Goal: Transaction & Acquisition: Purchase product/service

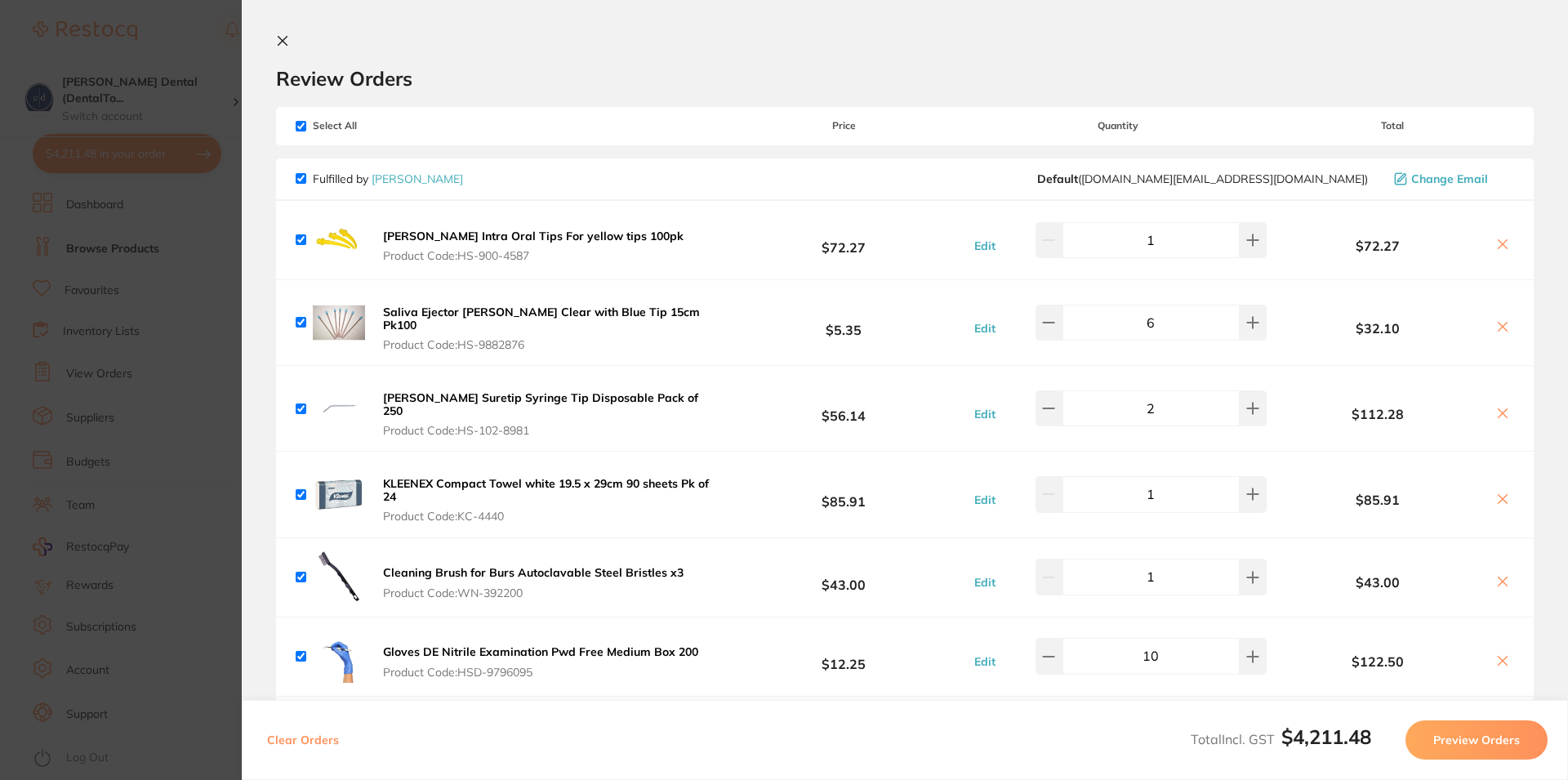
click at [285, 38] on icon at bounding box center [283, 41] width 9 height 9
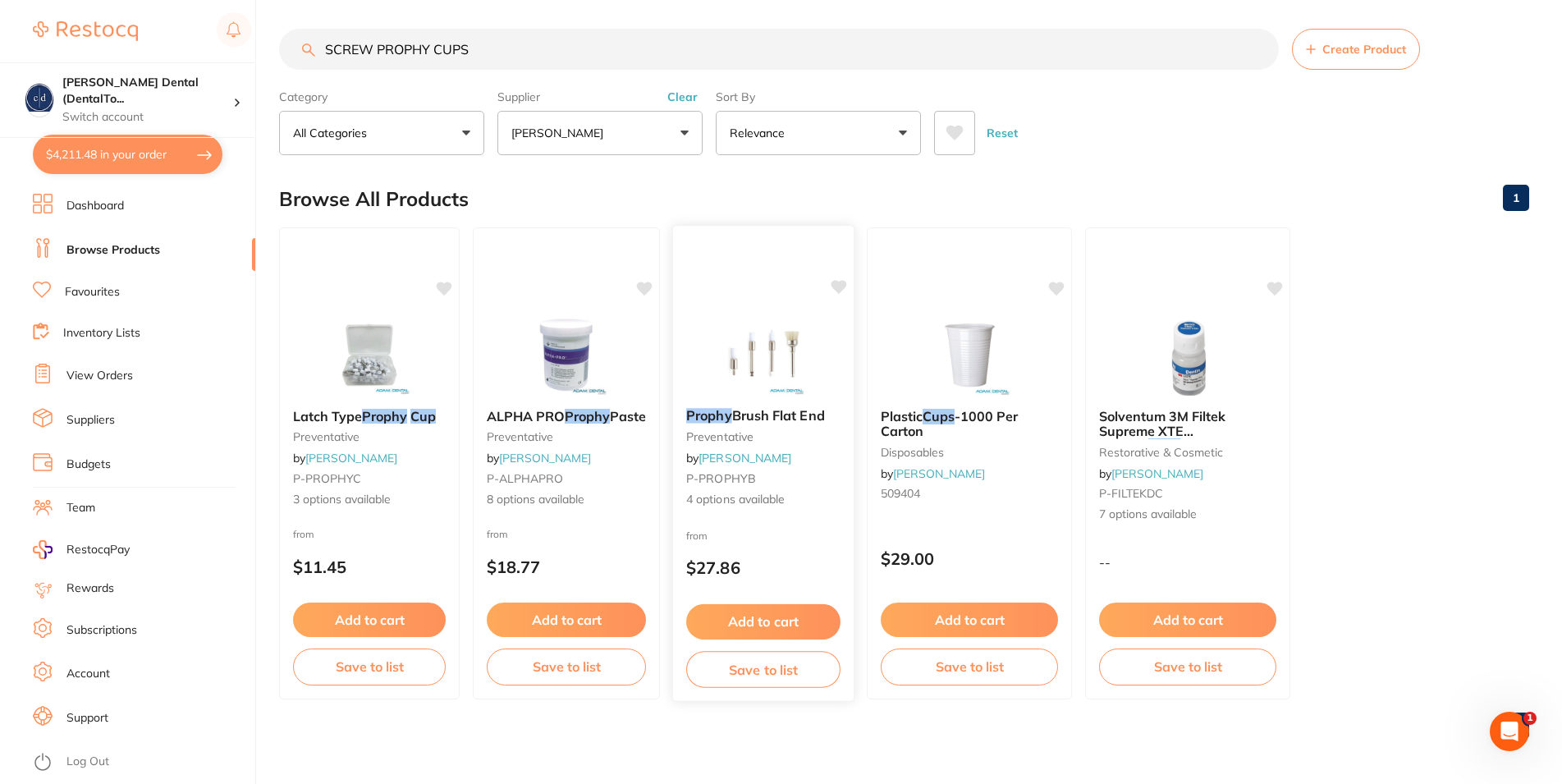
drag, startPoint x: 475, startPoint y: 49, endPoint x: 785, endPoint y: 293, distance: 394.5
click at [332, 39] on input "SCREW PROPHY CUPS" at bounding box center [779, 50] width 1000 height 41
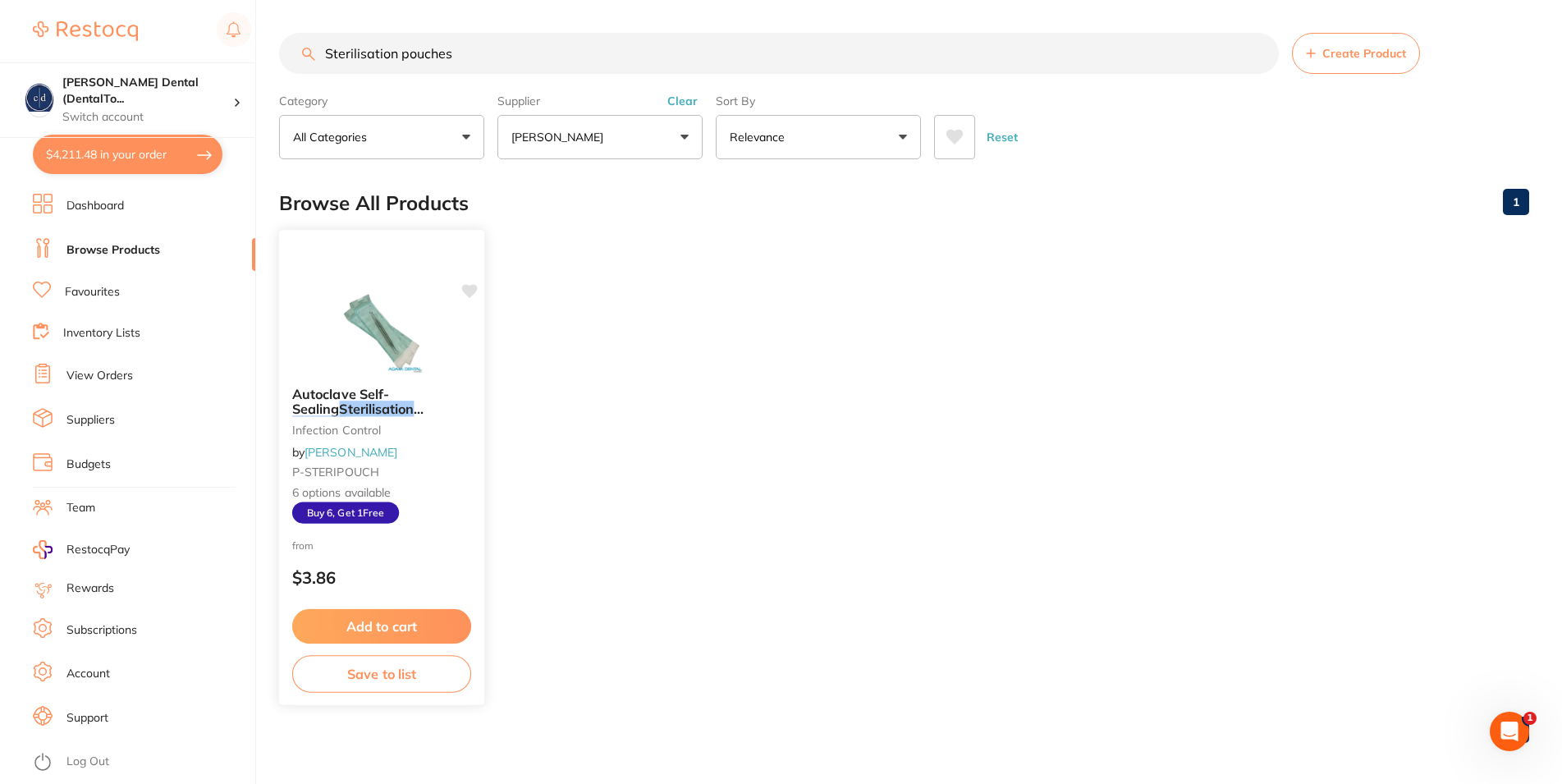
scroll to position [0, 0]
type input "Sterilisation pouches"
click at [383, 621] on button "Add to cart" at bounding box center [381, 626] width 179 height 35
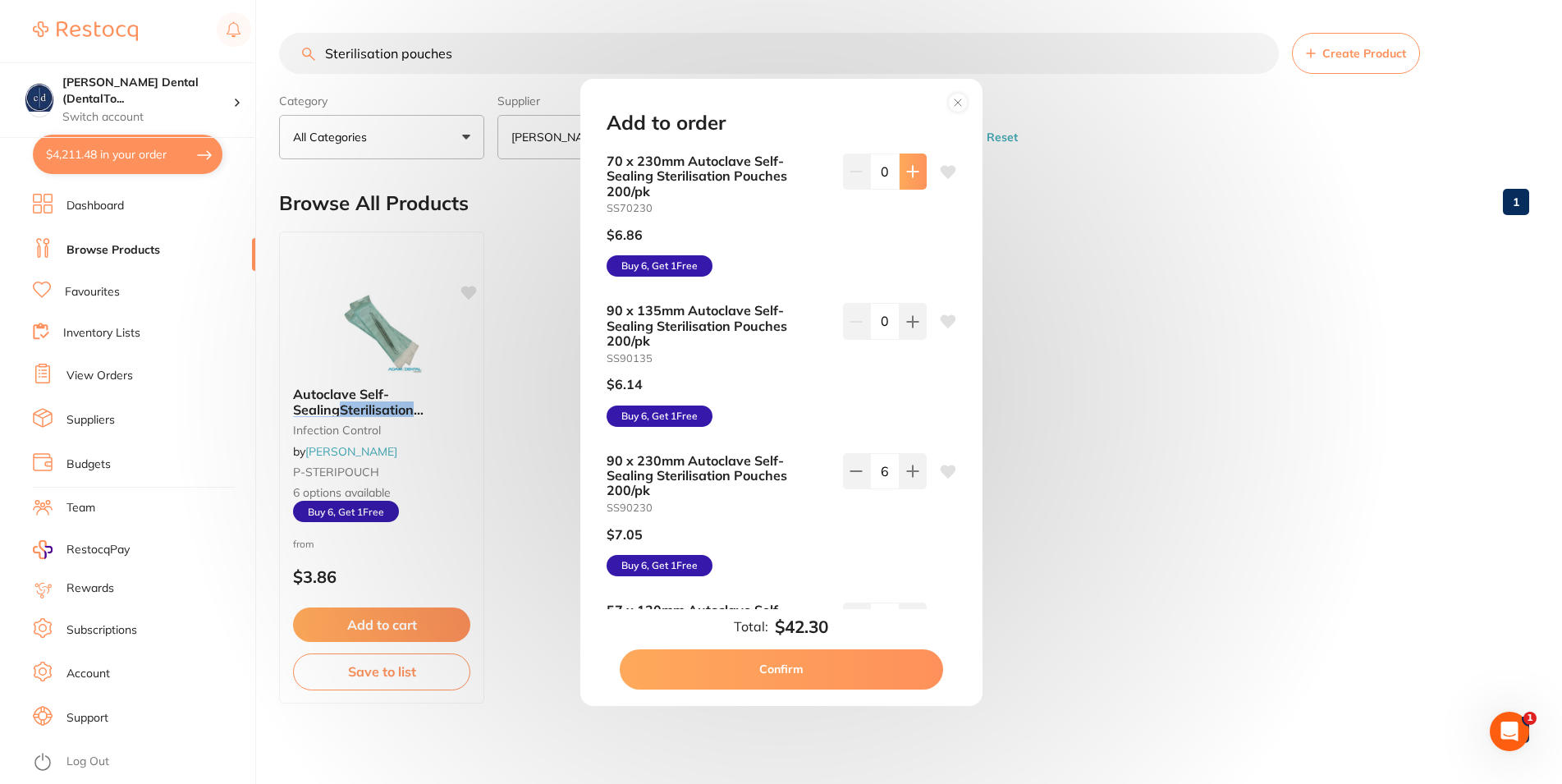
click at [907, 172] on icon at bounding box center [913, 172] width 10 height 10
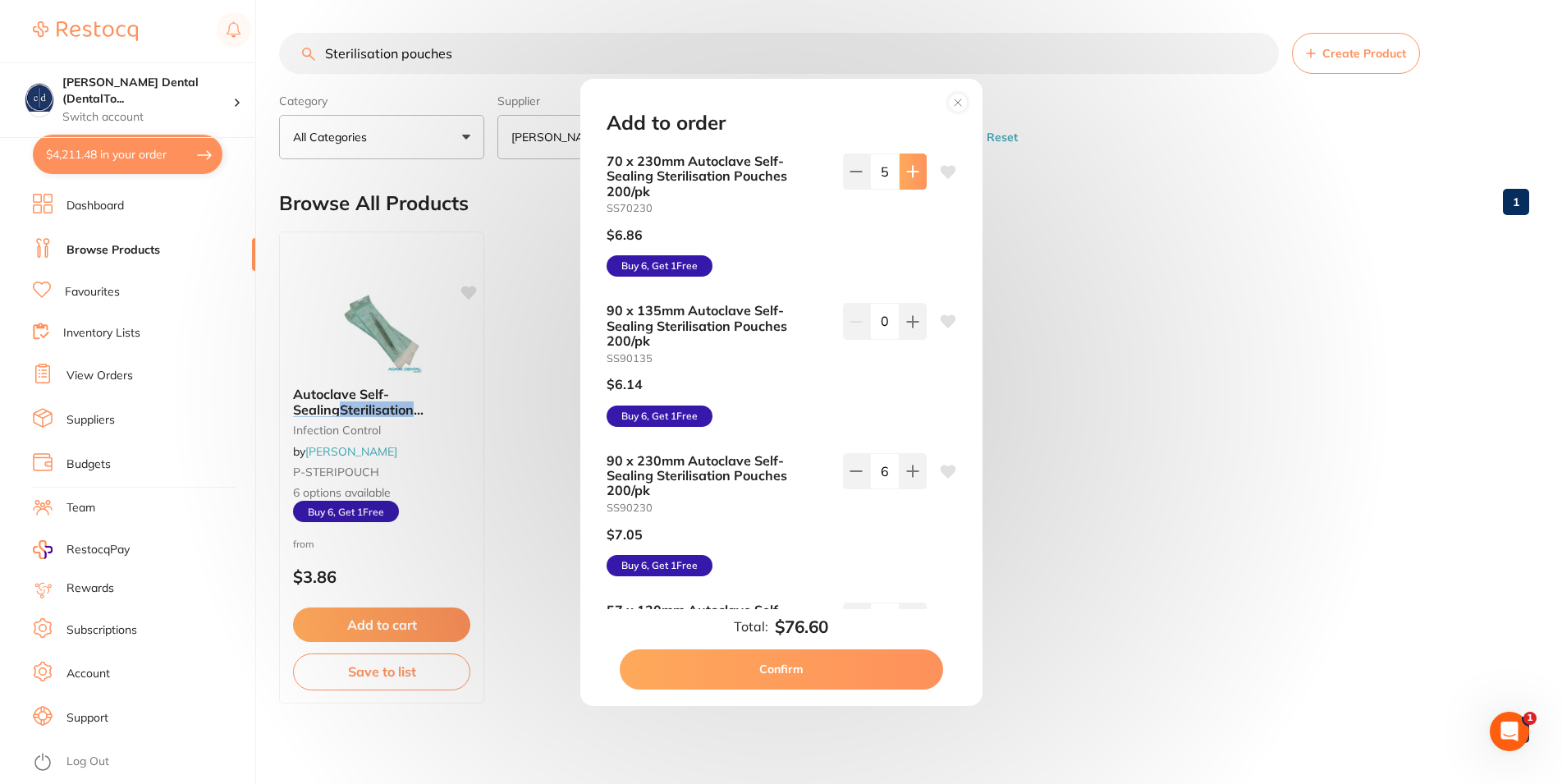
click at [907, 172] on icon at bounding box center [913, 172] width 10 height 10
type input "6"
click at [747, 662] on button "Confirm" at bounding box center [781, 669] width 324 height 39
checkbox input "false"
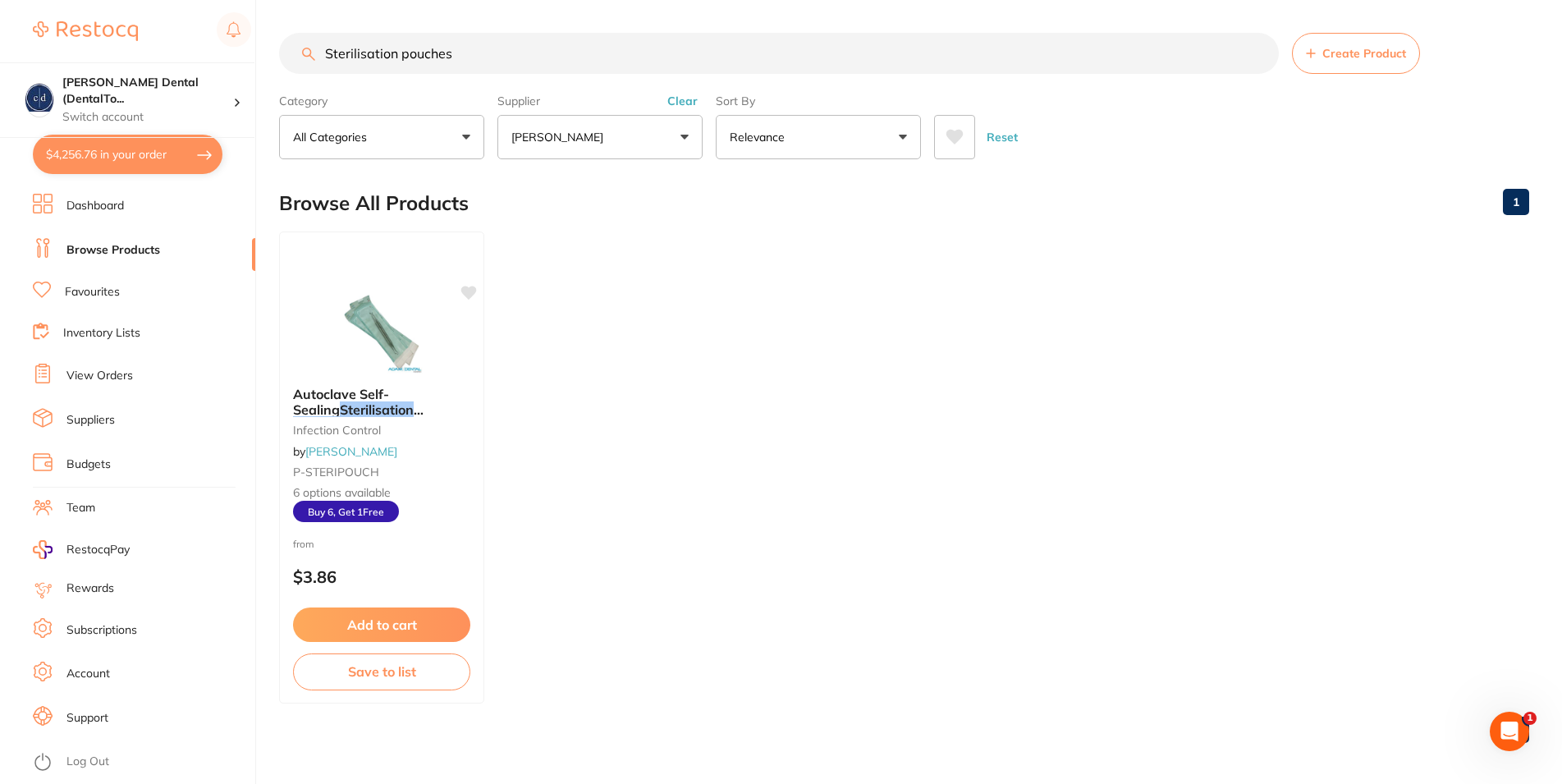
click at [107, 157] on button "$4,256.76 in your order" at bounding box center [127, 154] width 189 height 39
checkbox input "true"
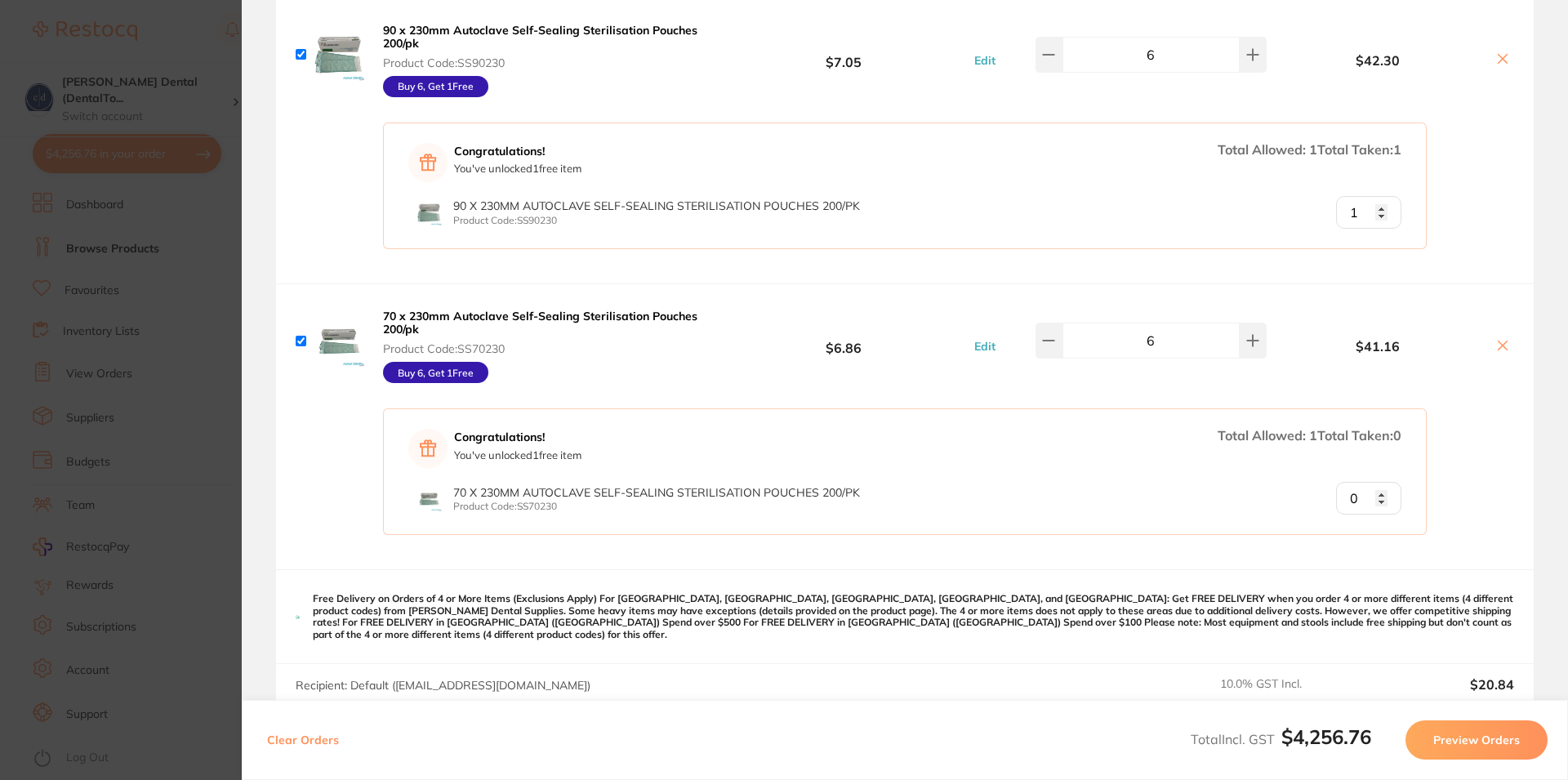
scroll to position [1176, 0]
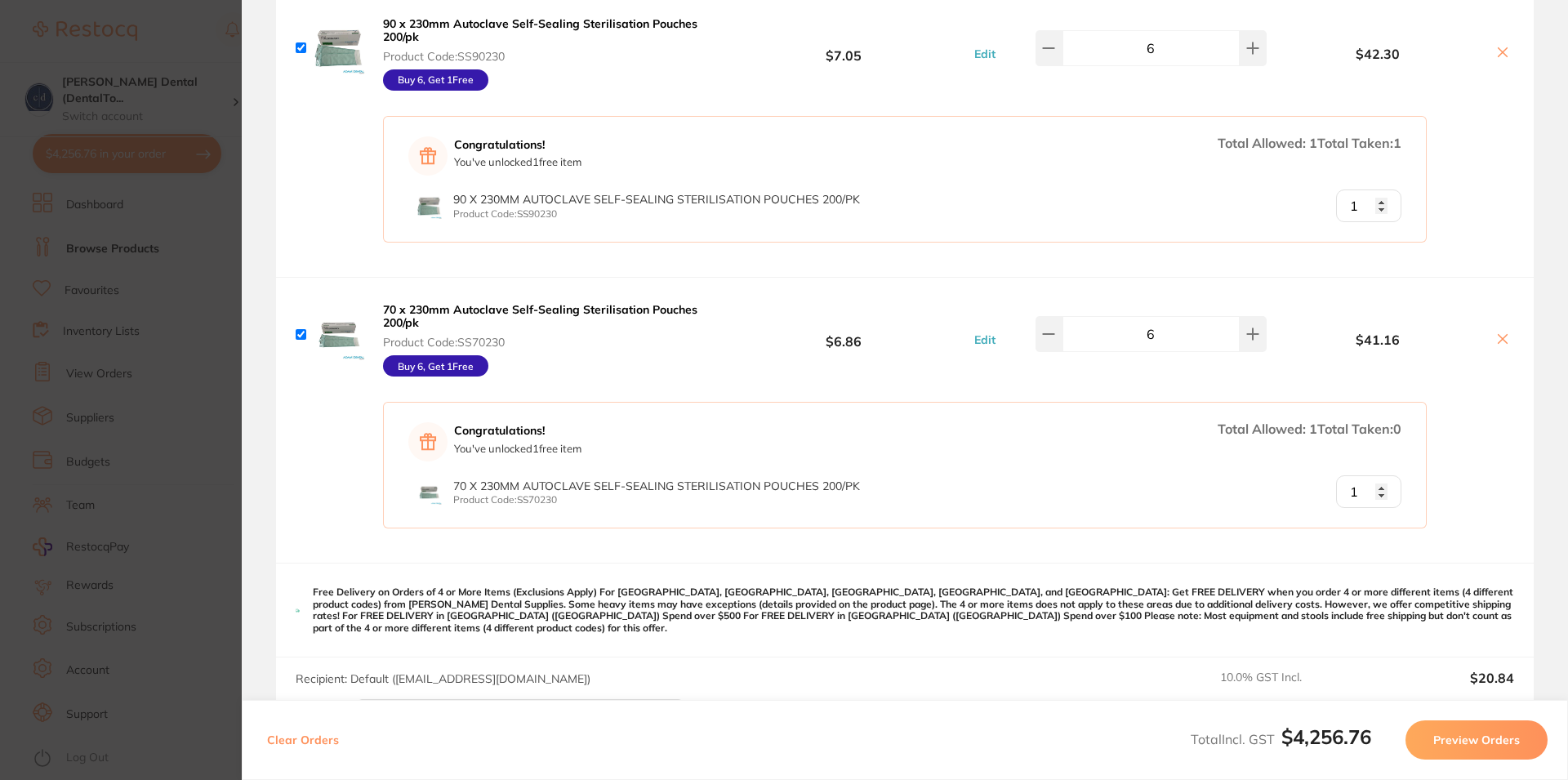
type input "1"
click at [1365, 482] on input "1" at bounding box center [1369, 492] width 66 height 32
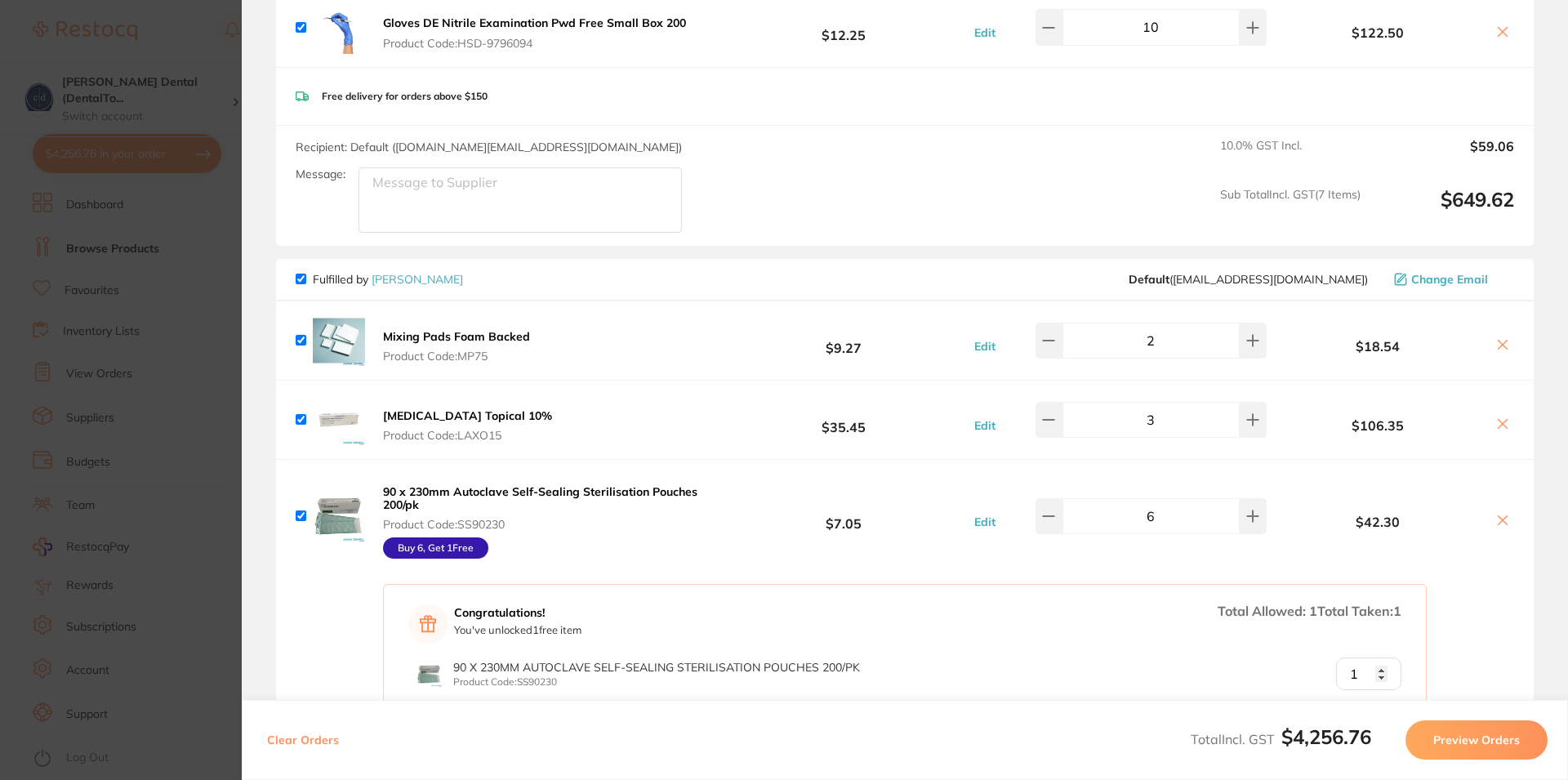
scroll to position [0, 0]
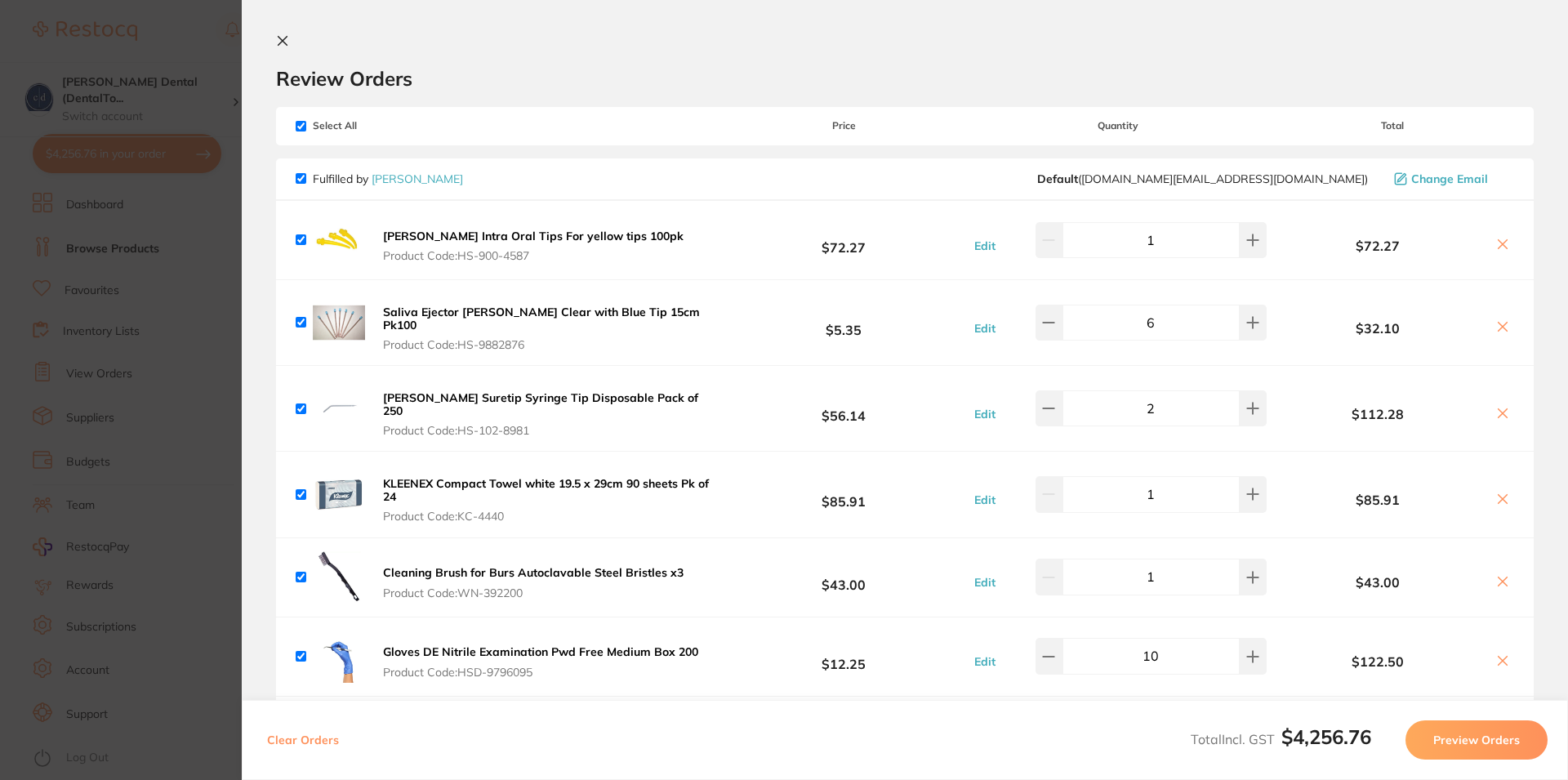
click at [282, 37] on icon at bounding box center [282, 40] width 13 height 13
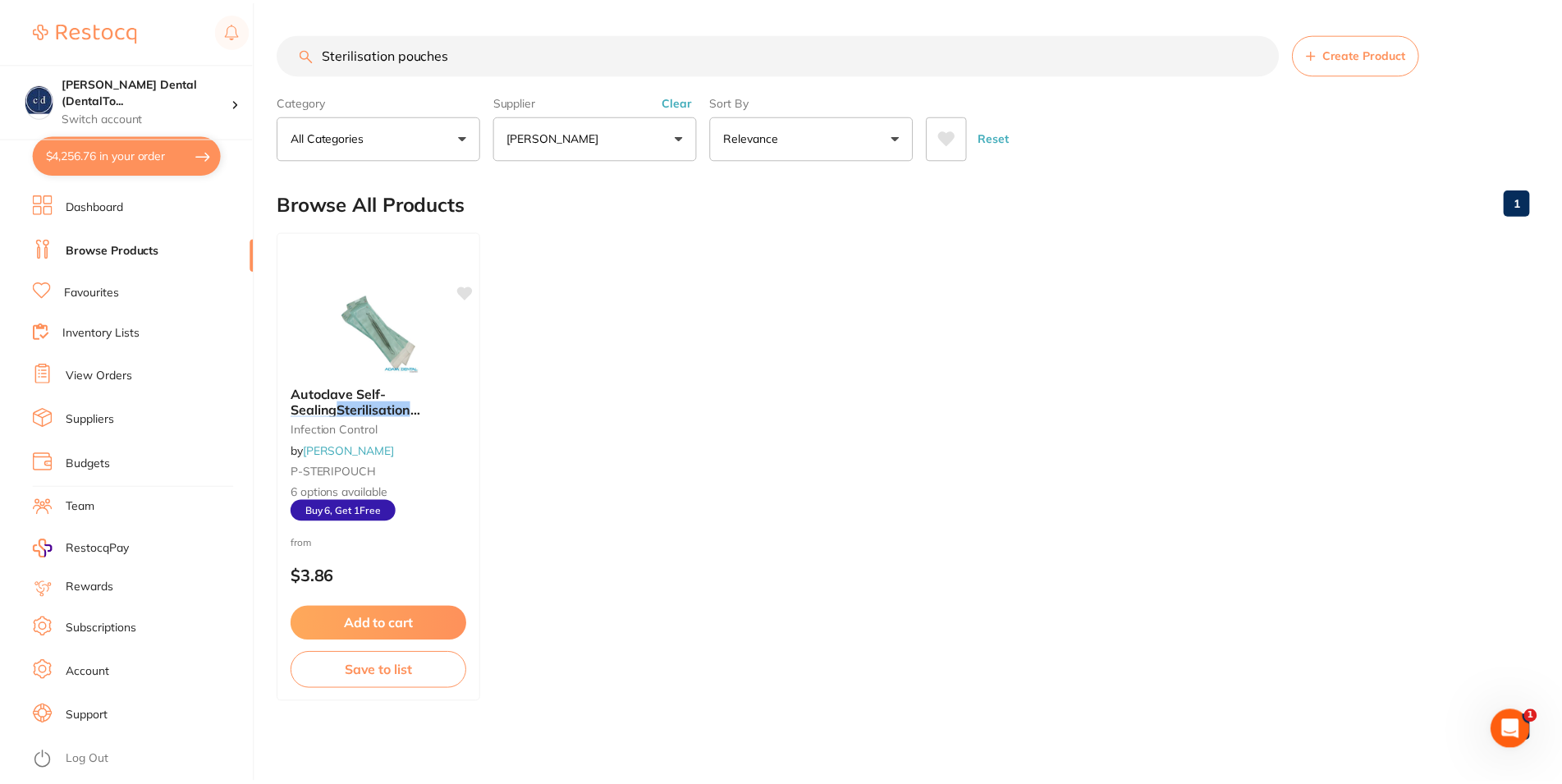
scroll to position [1, 0]
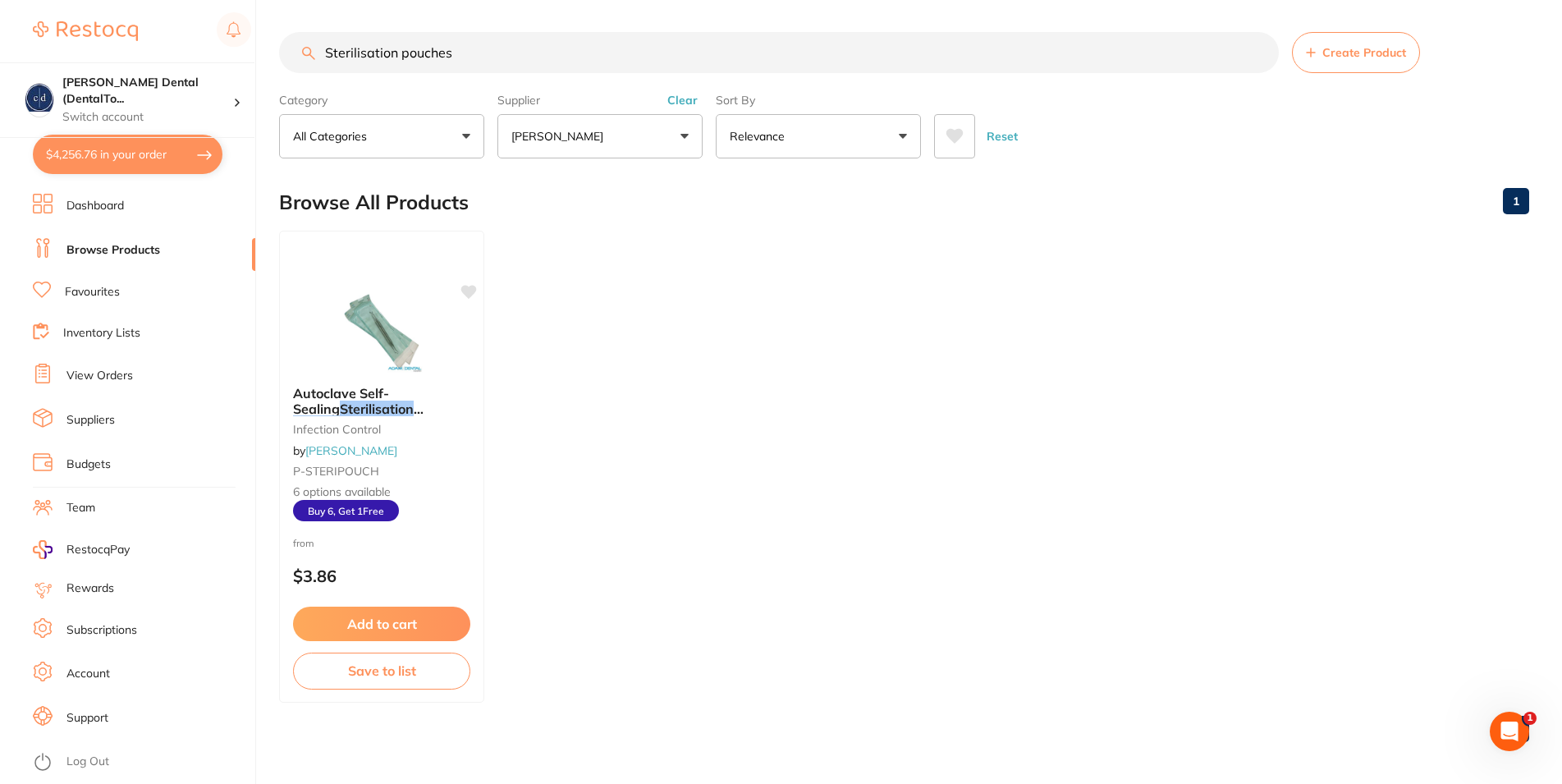
click at [589, 132] on button "[PERSON_NAME]" at bounding box center [601, 136] width 206 height 45
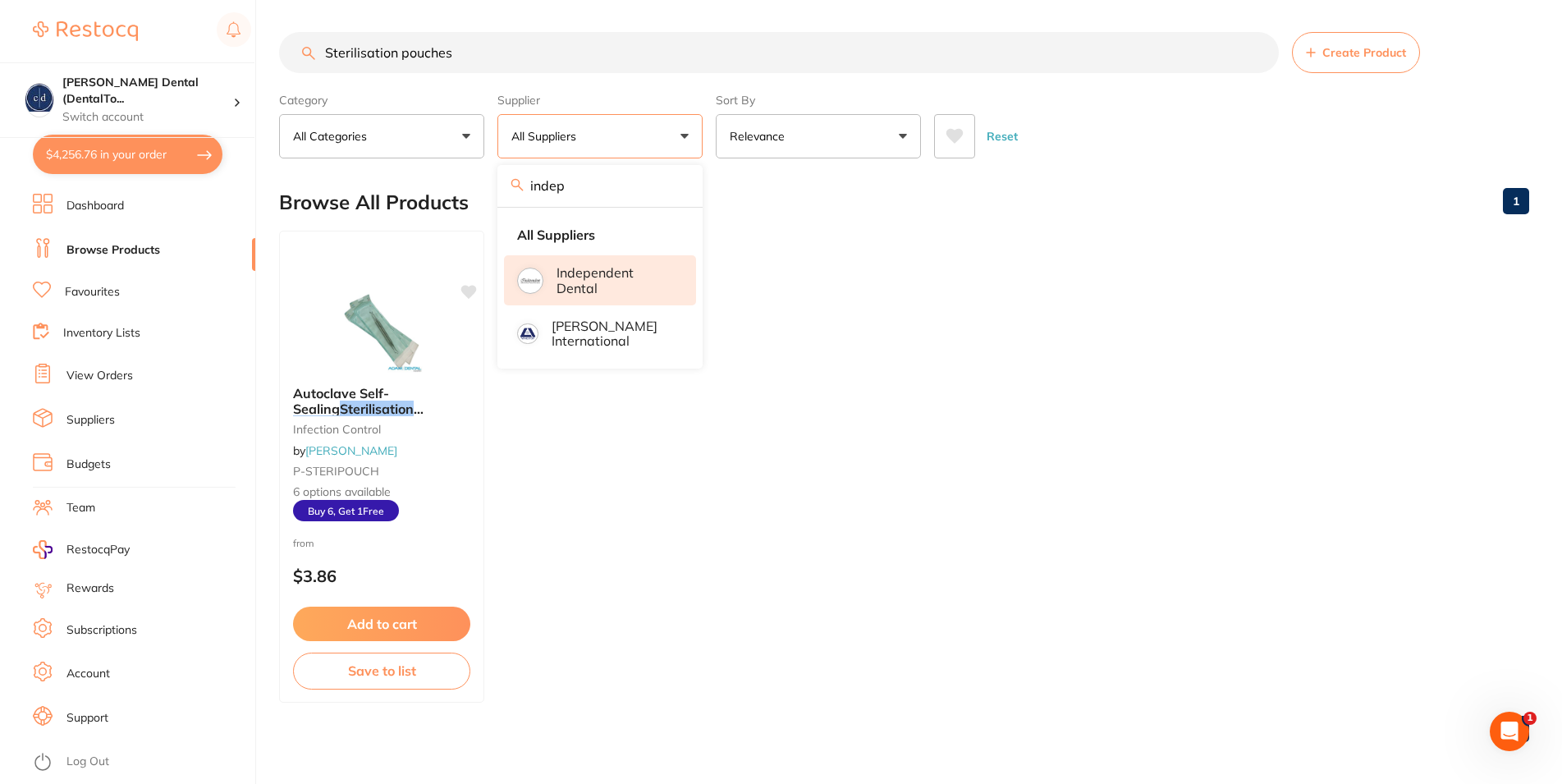
type input "indep"
click at [588, 279] on p "Independent Dental" at bounding box center [615, 280] width 117 height 30
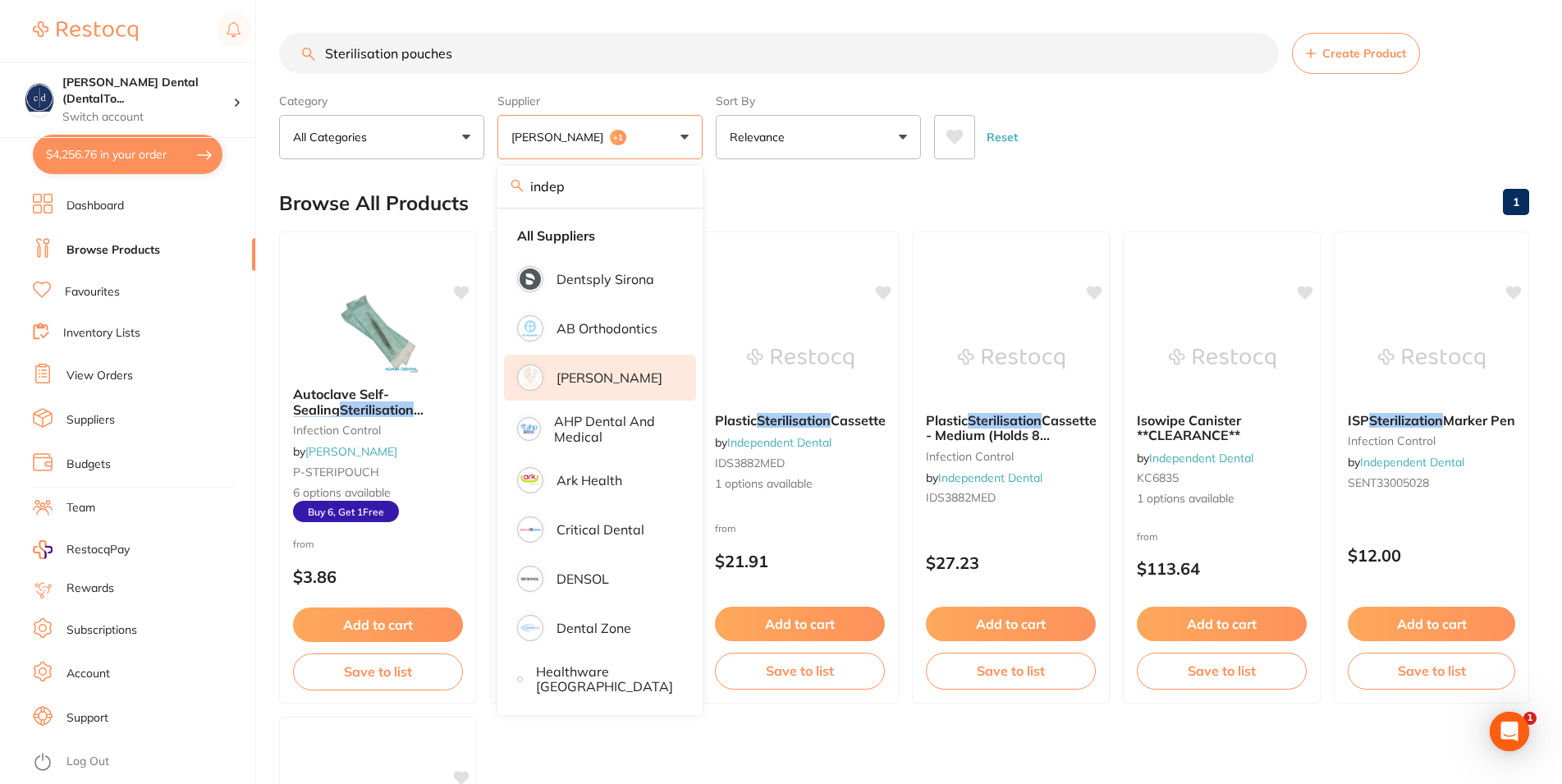
scroll to position [0, 0]
click at [1051, 184] on div "Browse All Products 1" at bounding box center [904, 203] width 1250 height 55
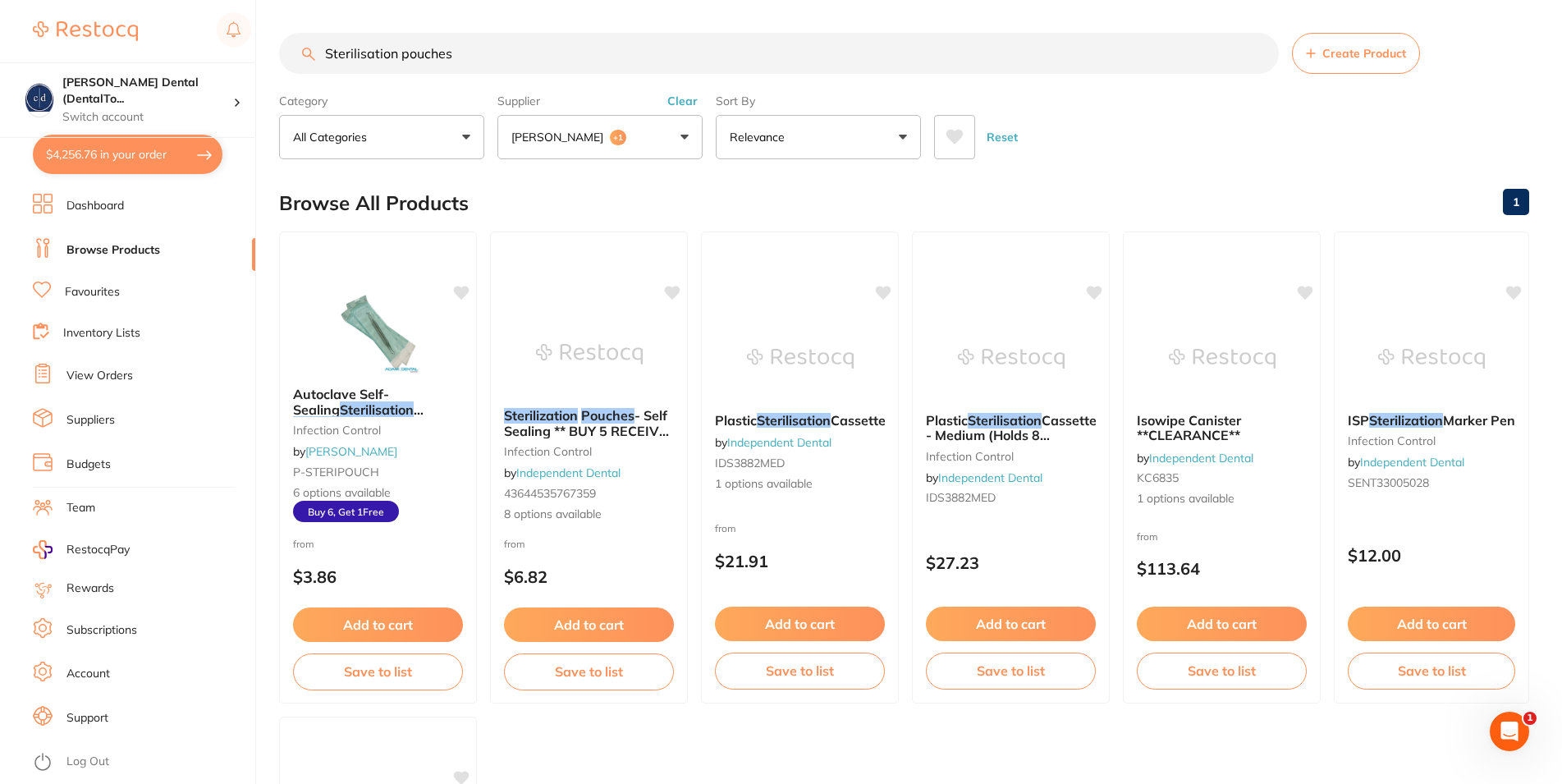
click at [1002, 140] on button "Reset" at bounding box center [1002, 137] width 41 height 45
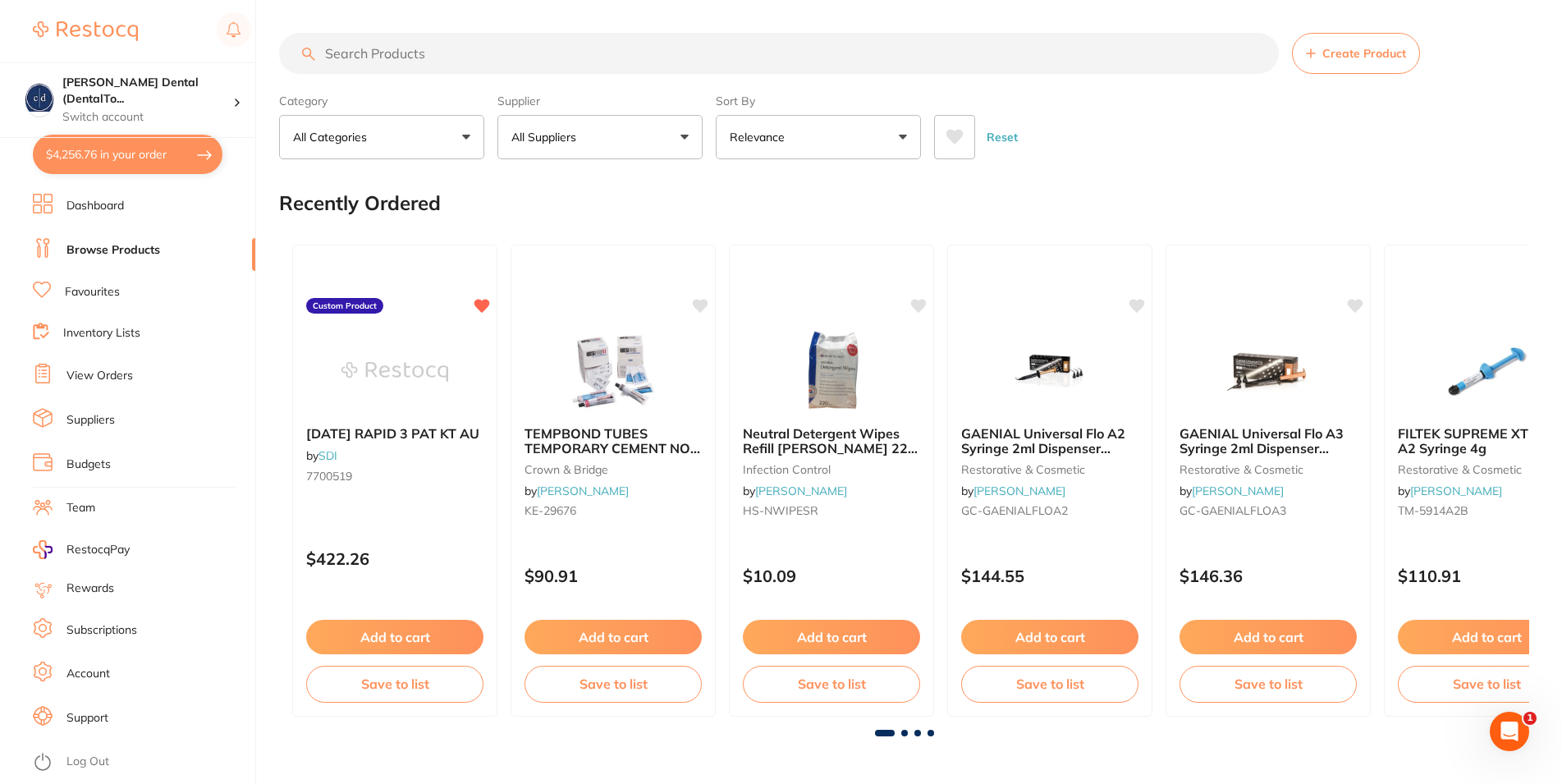
click at [580, 137] on p "All Suppliers" at bounding box center [547, 136] width 71 height 16
type input "indep"
click at [599, 288] on p "Independent Dental" at bounding box center [615, 280] width 117 height 30
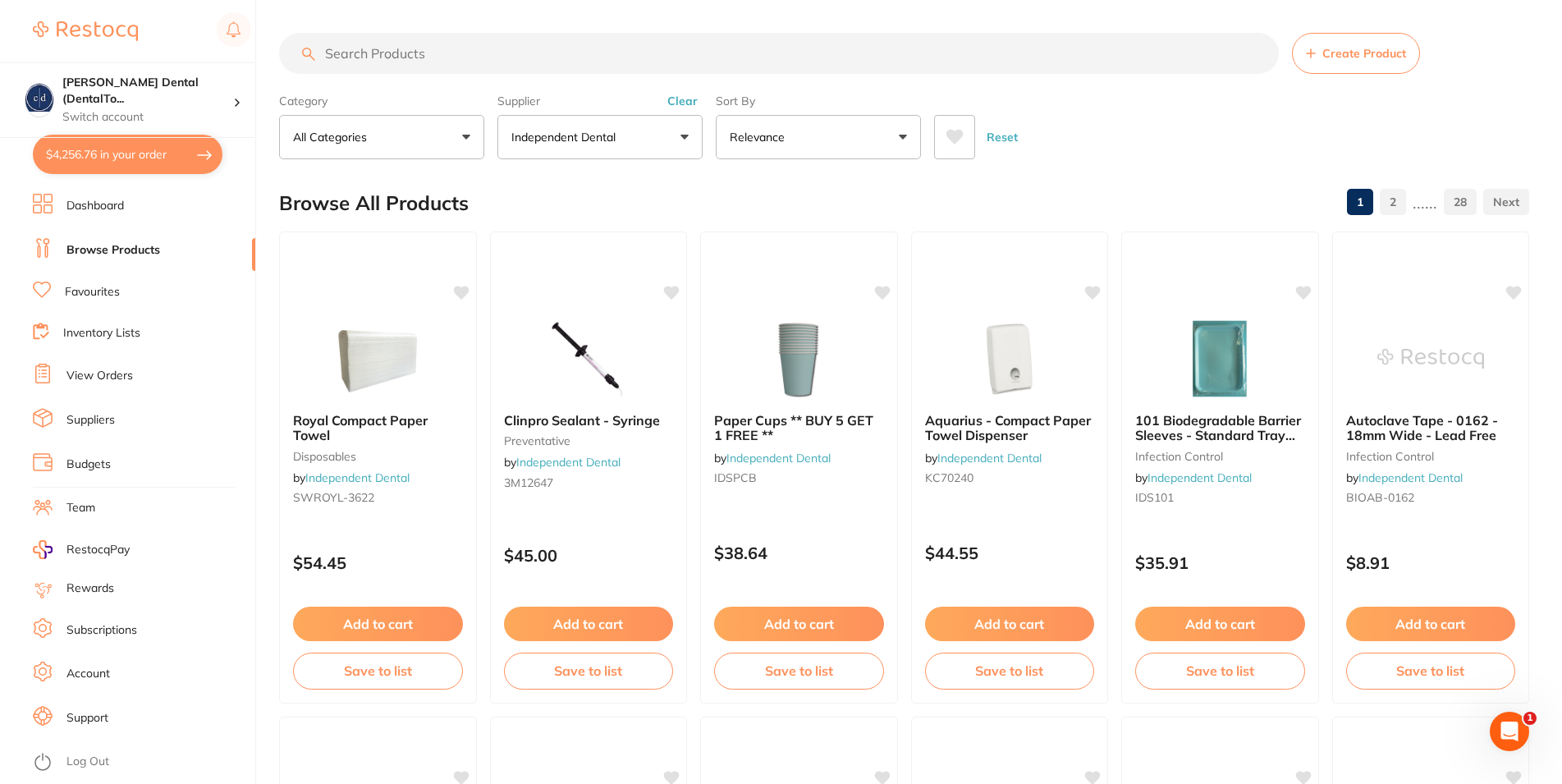
drag, startPoint x: 455, startPoint y: 57, endPoint x: 478, endPoint y: 84, distance: 35.5
click at [457, 57] on input "search" at bounding box center [779, 53] width 1000 height 41
type input "HVE Suction tube"
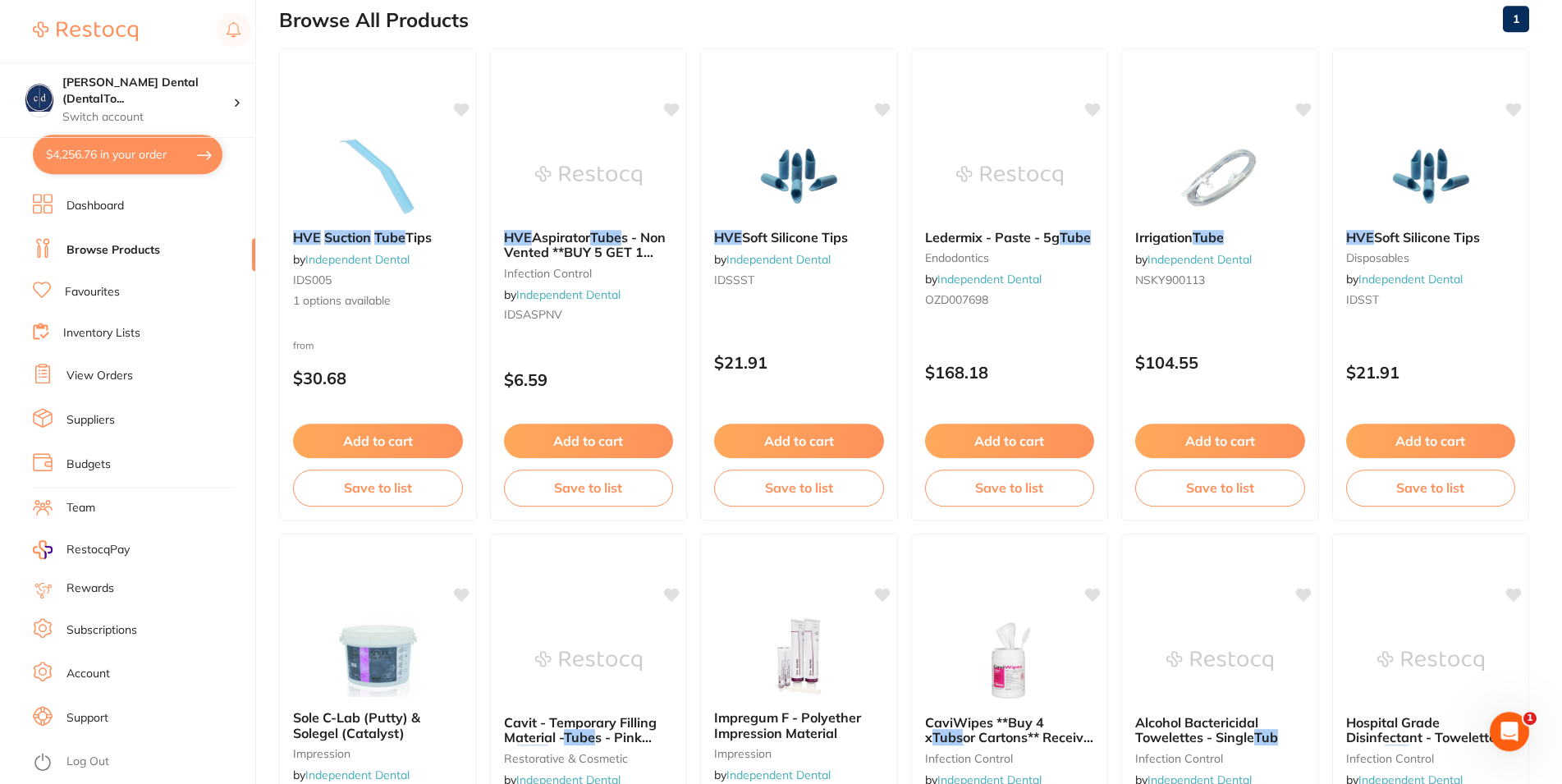
scroll to position [170, 0]
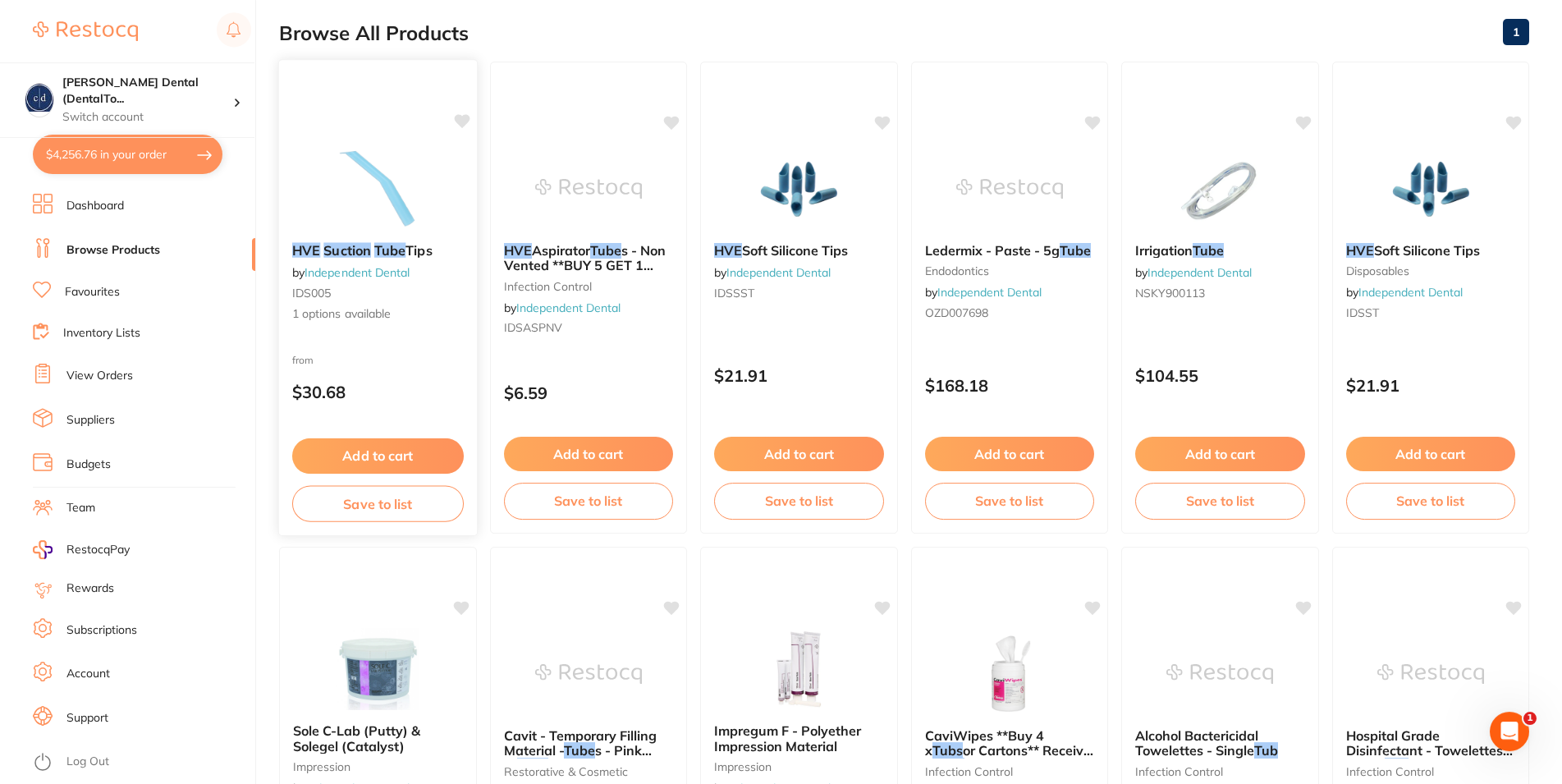
click at [340, 252] on em "Suction" at bounding box center [348, 249] width 48 height 16
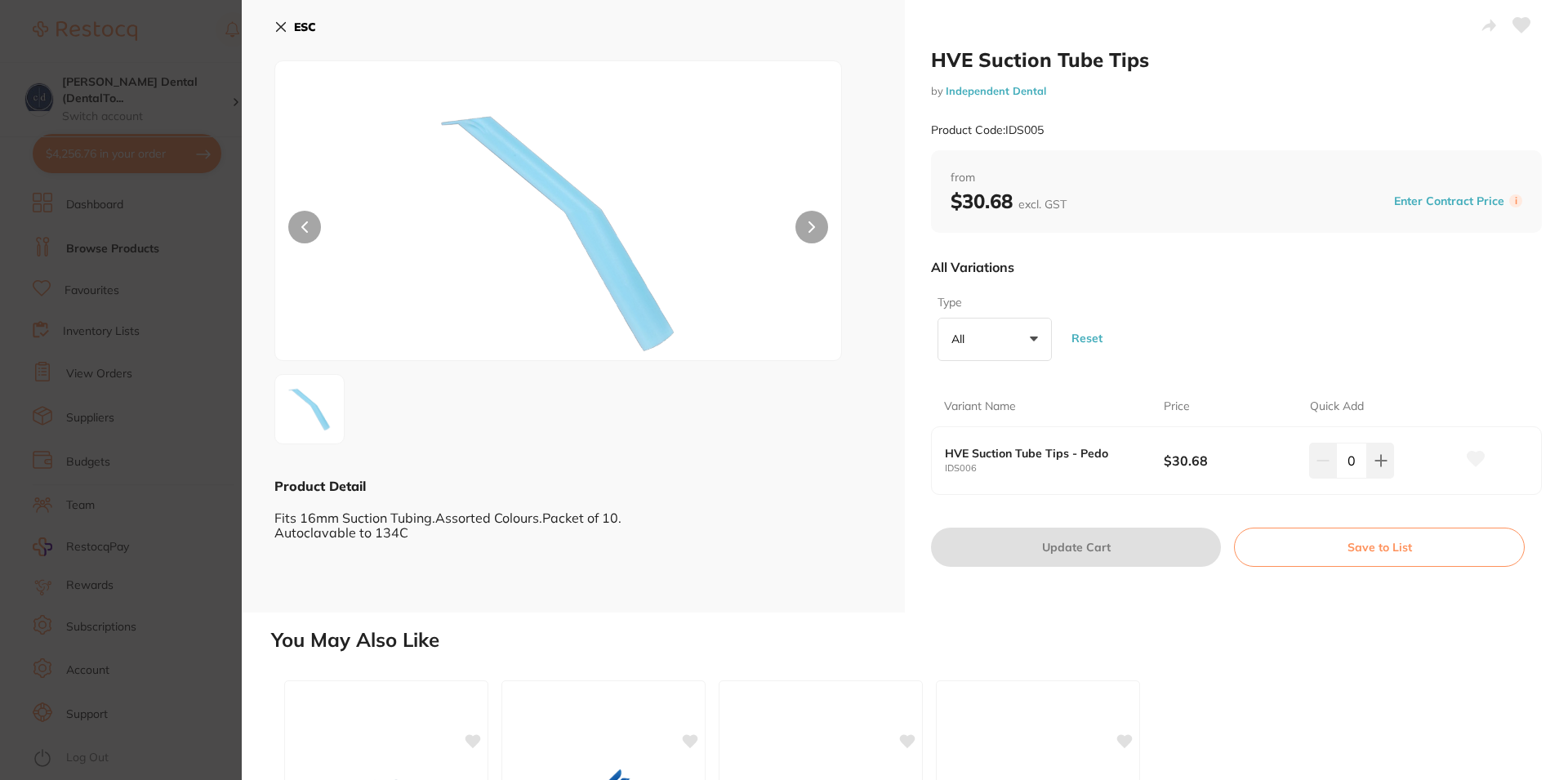
click at [1029, 333] on button "All +0" at bounding box center [994, 340] width 114 height 44
click at [1194, 322] on div "Type All +0 All Pedo Reset" at bounding box center [1236, 327] width 611 height 79
click at [810, 225] on button at bounding box center [811, 227] width 32 height 32
click at [810, 225] on button at bounding box center [811, 227] width 32 height 32
click at [1375, 458] on icon at bounding box center [1381, 460] width 13 height 13
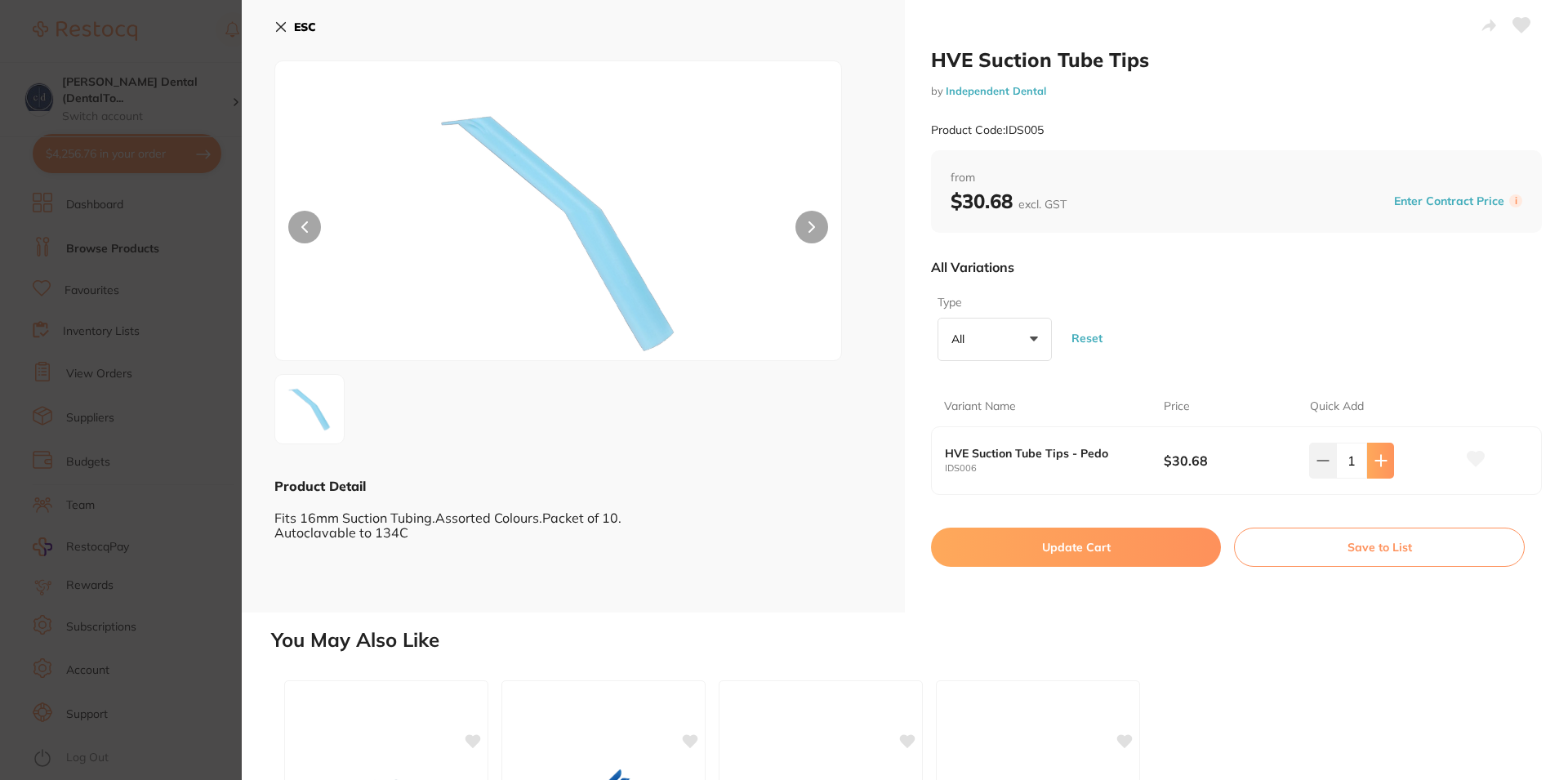
click at [1375, 458] on icon at bounding box center [1381, 460] width 13 height 13
type input "2"
click at [1075, 549] on button "Update Cart" at bounding box center [1075, 547] width 290 height 39
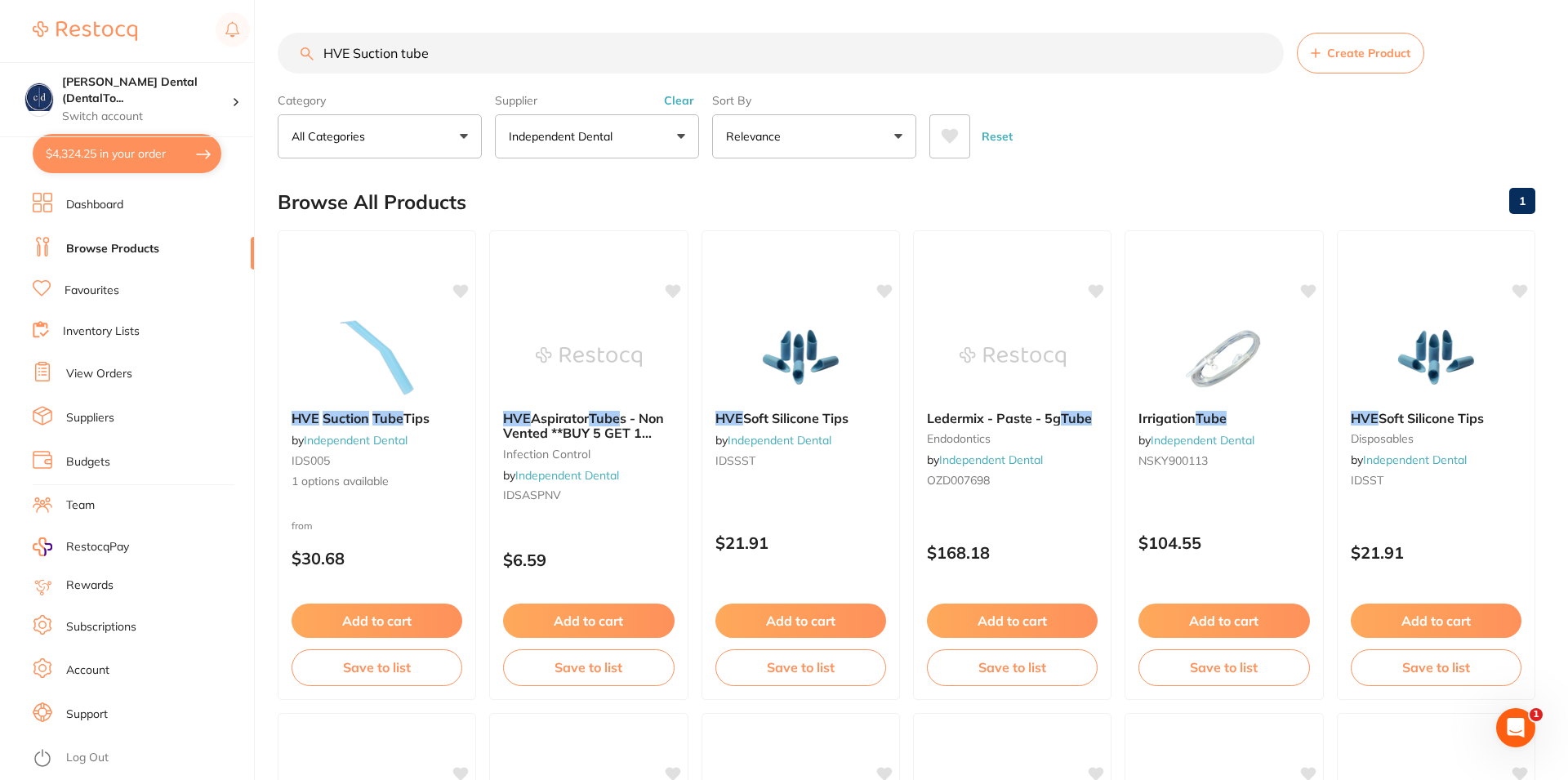
checkbox input "false"
click at [1338, 50] on span "Create Product" at bounding box center [1358, 53] width 84 height 13
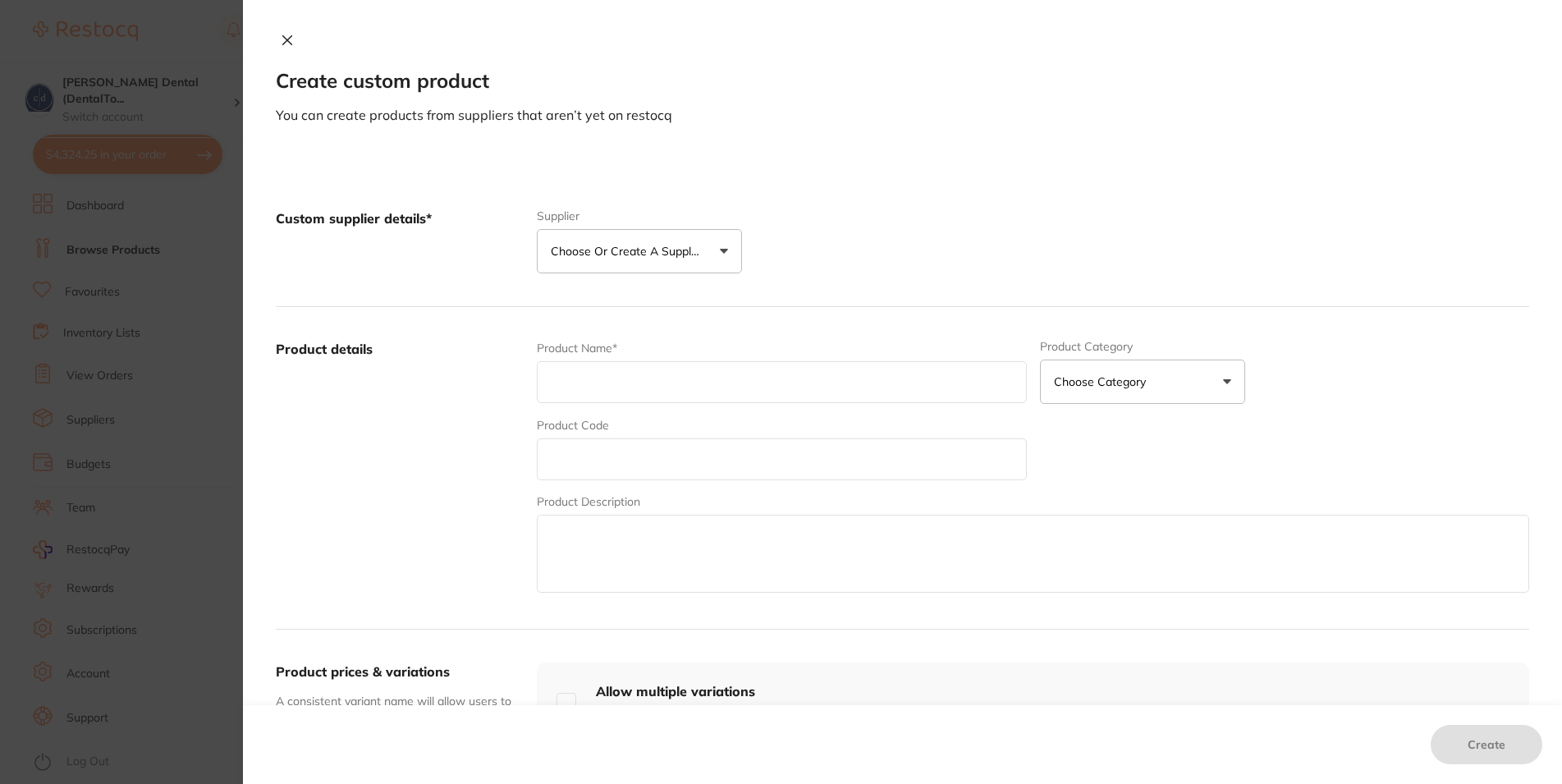
click at [701, 249] on button "Choose or create a supplier" at bounding box center [640, 251] width 206 height 45
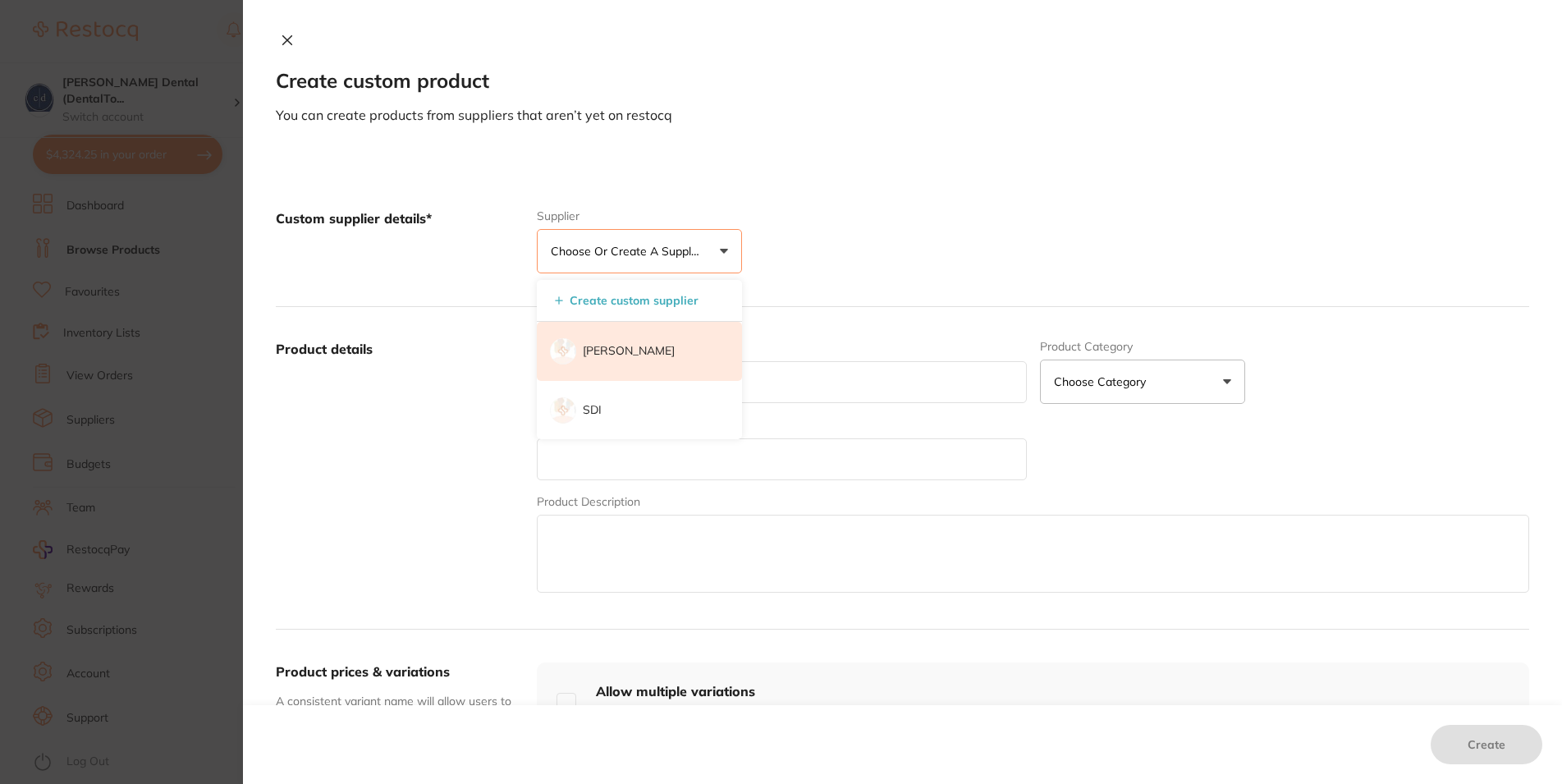
click at [635, 345] on p "[PERSON_NAME]" at bounding box center [628, 351] width 92 height 16
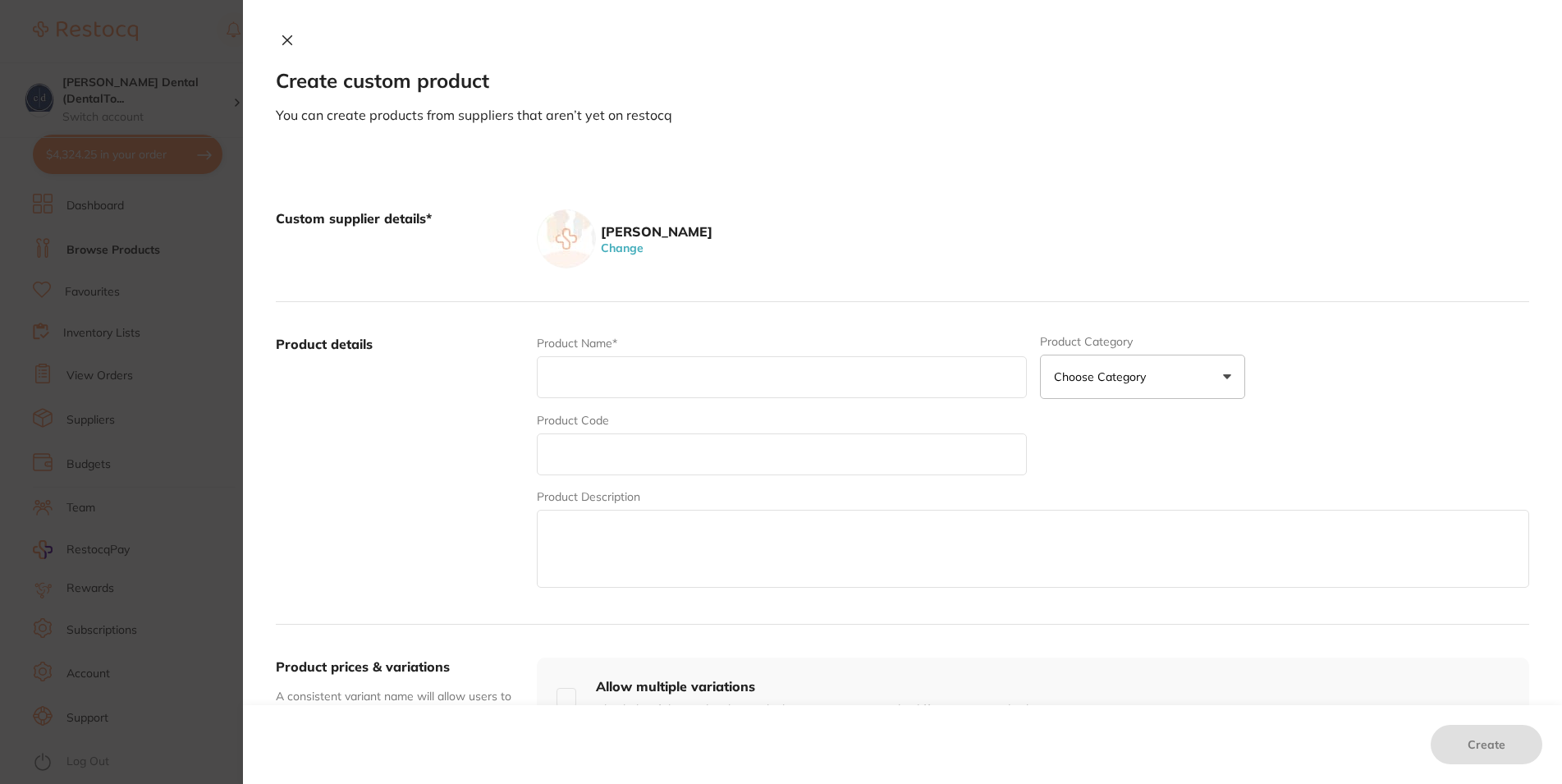
click at [629, 374] on input "text" at bounding box center [781, 377] width 489 height 42
paste input "HuFriedyGroup HuFriedyGroup Satin Steel Rubber Dam Clamp - Set of 8 HF-RDCSET"
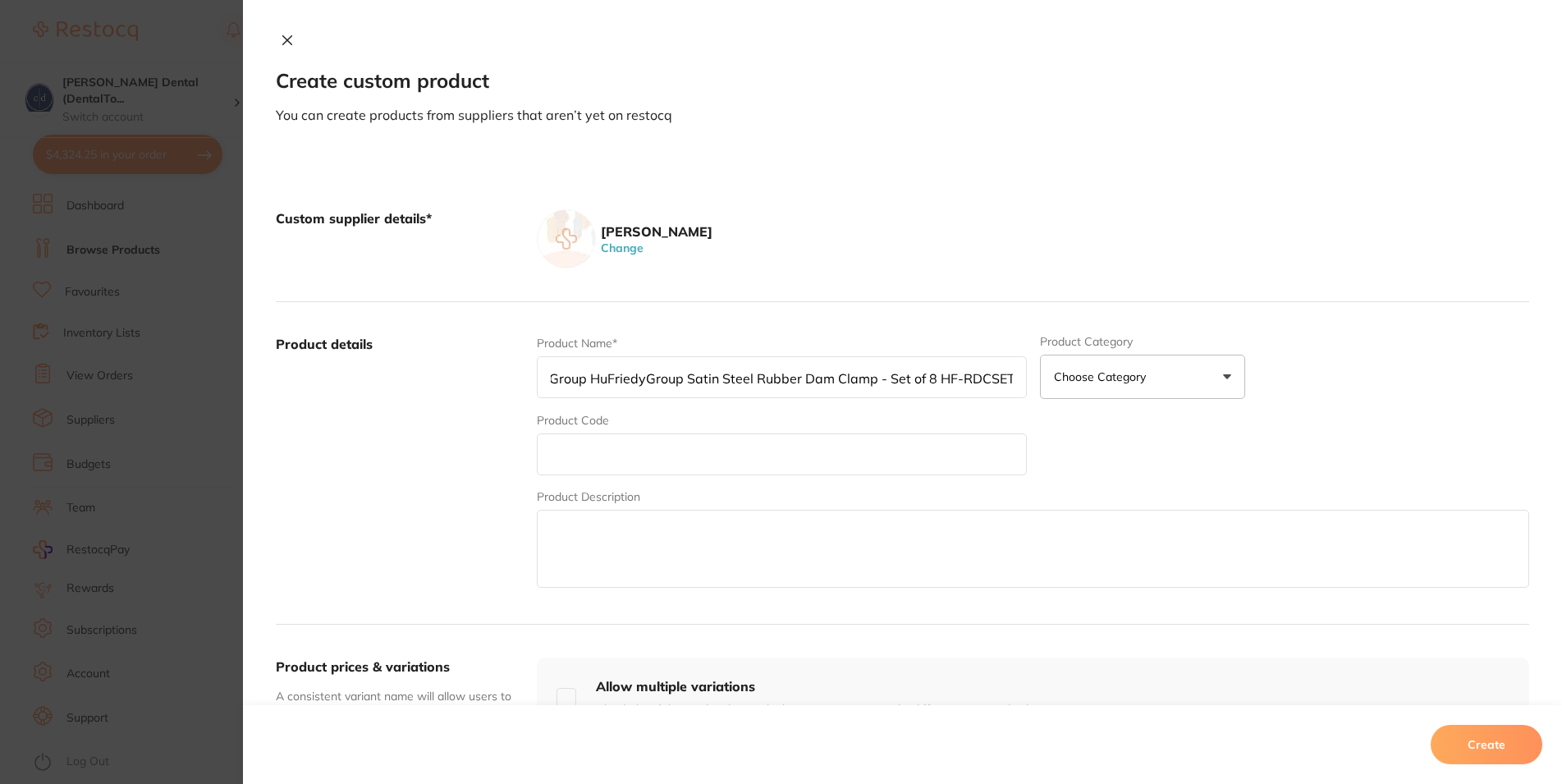
drag, startPoint x: 927, startPoint y: 376, endPoint x: 1084, endPoint y: 378, distance: 157.0
click at [1026, 378] on input "HuFriedyGroup HuFriedyGroup Satin Steel Rubber Dam Clamp - Set of 8 HF-RDCSET" at bounding box center [781, 377] width 489 height 42
type input "HuFriedyGroup HuFriedyGroup Satin Steel Rubber Dam Clamp - Set of 8"
click at [650, 459] on input "text" at bounding box center [781, 454] width 489 height 42
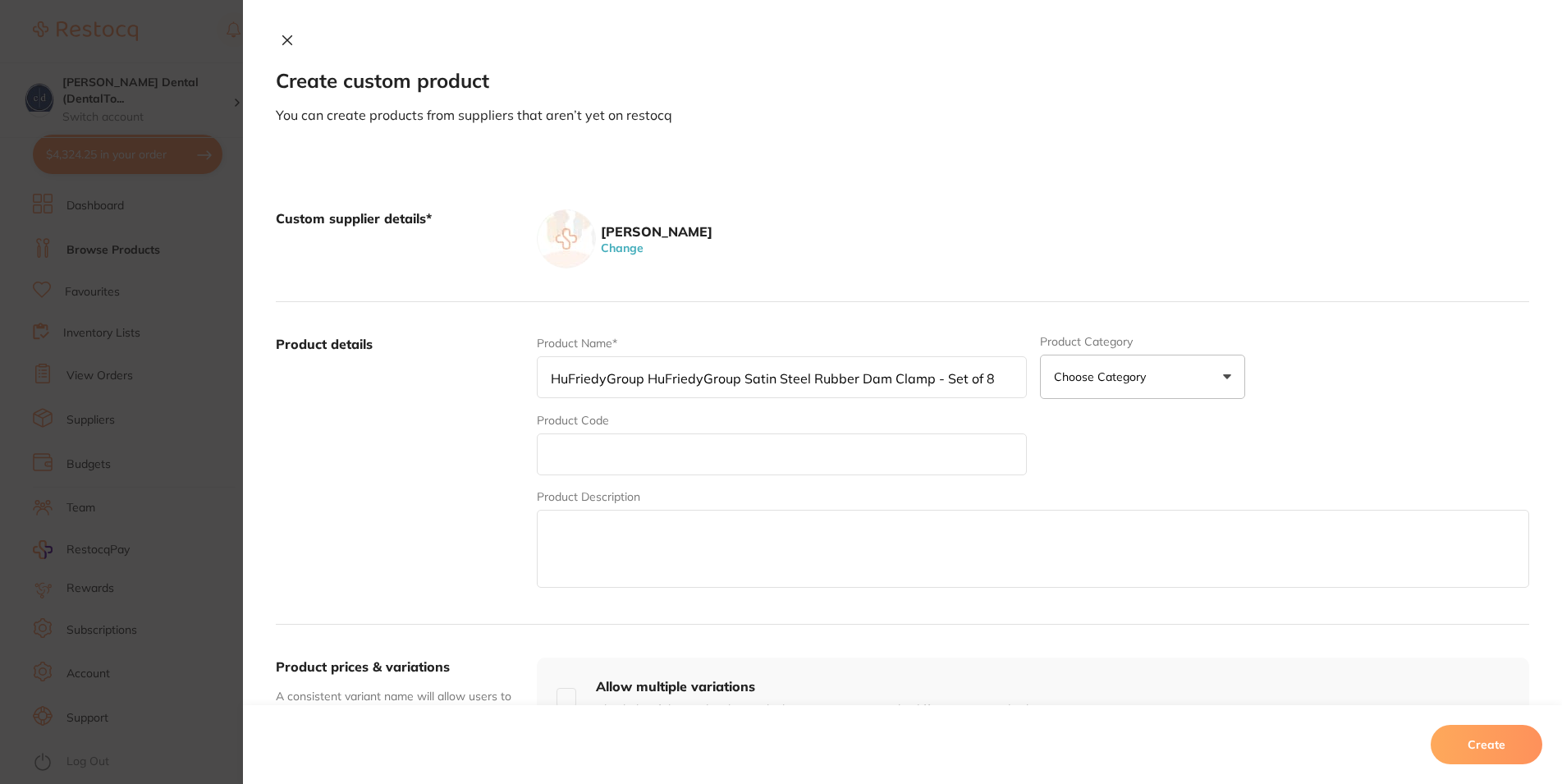
paste input "HF-RDCSET"
type input "HF-RDCSET"
click at [751, 382] on input "HuFriedyGroup HuFriedyGroup Satin Steel Rubber Dam Clamp - Set of 8" at bounding box center [781, 377] width 489 height 42
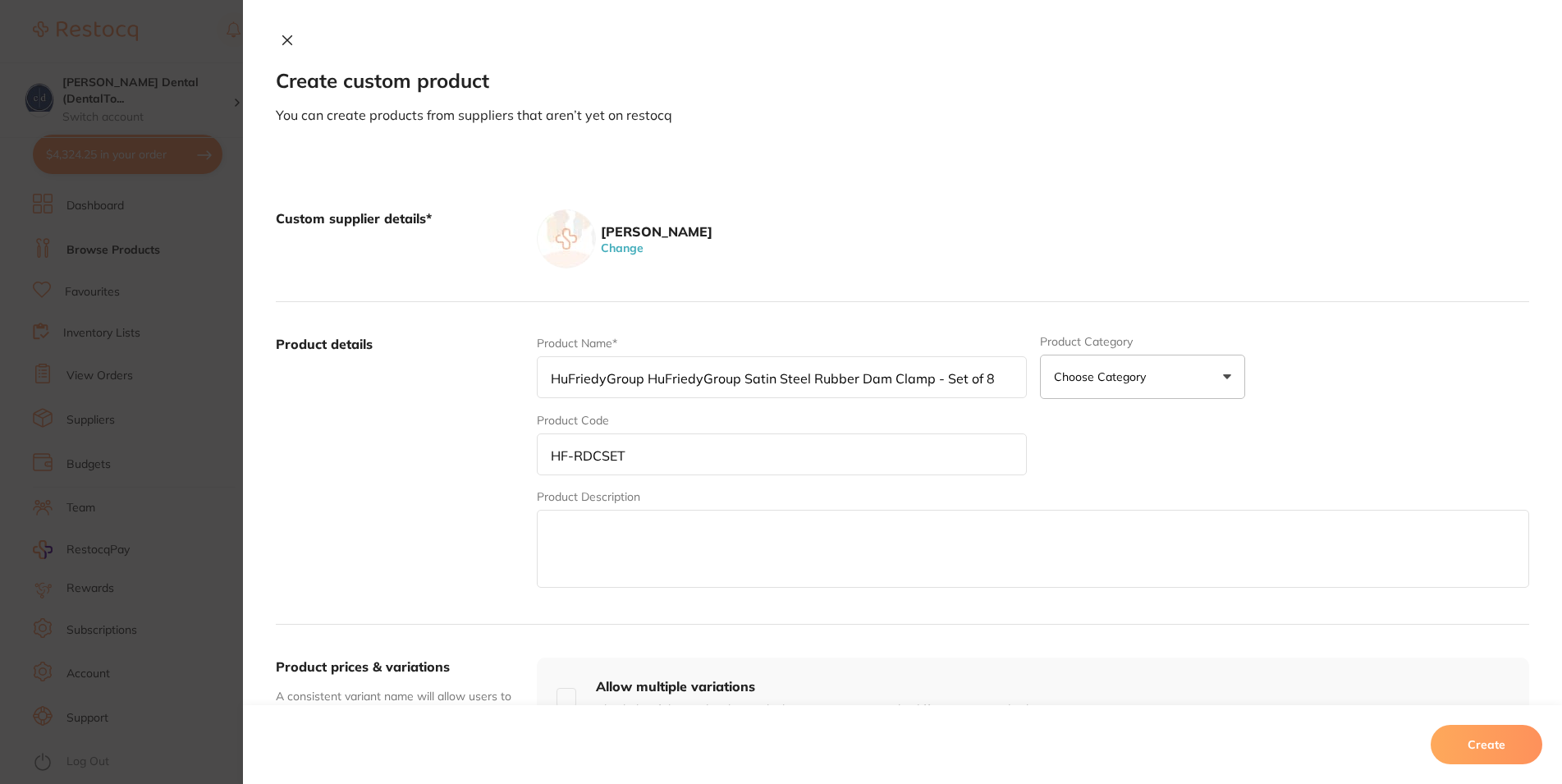
click at [690, 548] on textarea at bounding box center [1033, 548] width 992 height 78
paste textarea "HuFriedyGroup HuFriedyGroup Satin Steel Rubber Dam Clamp - Set of 8"
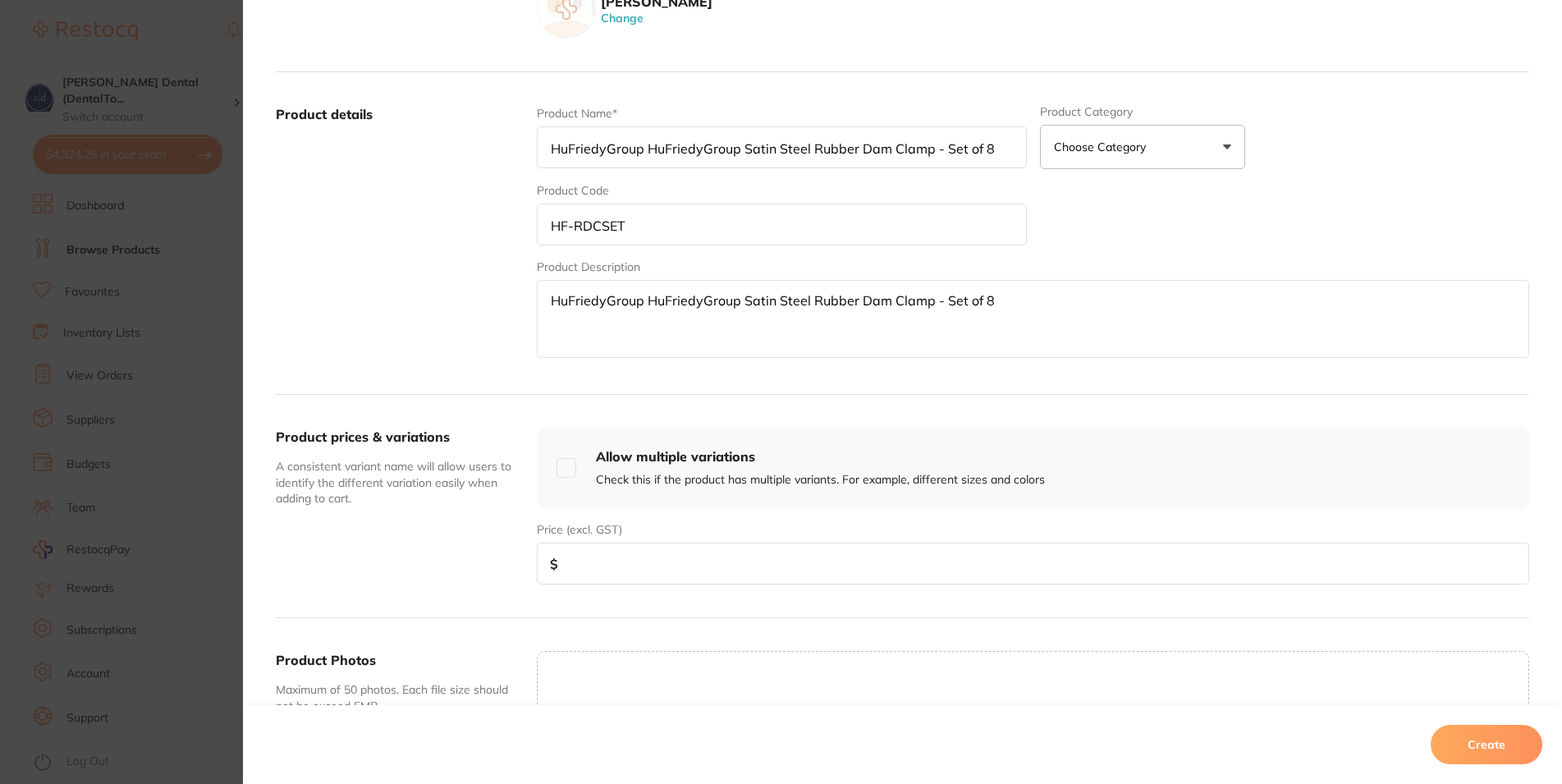
scroll to position [296, 0]
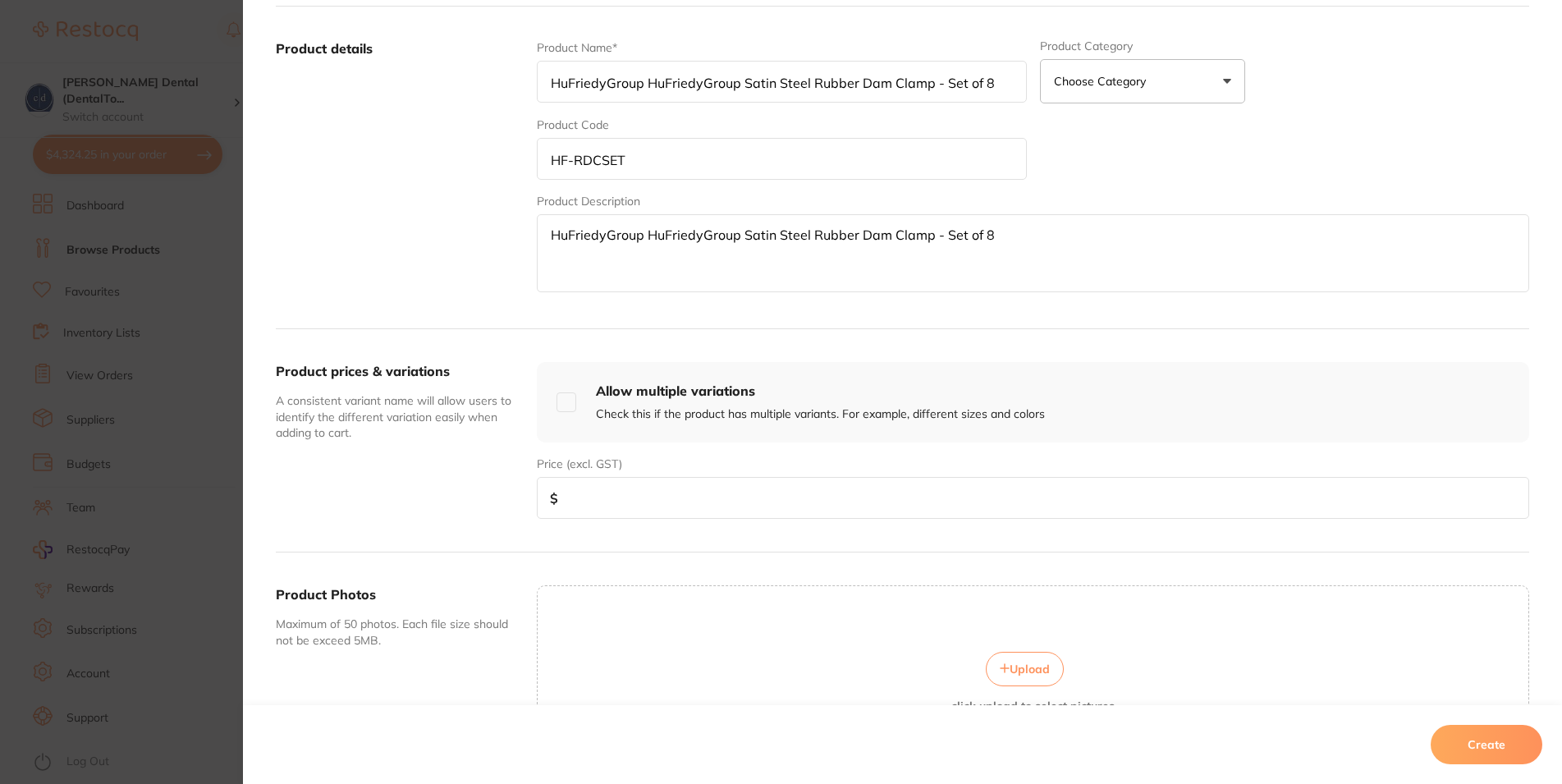
type textarea "HuFriedyGroup HuFriedyGroup Satin Steel Rubber Dam Clamp - Set of 8"
drag, startPoint x: 978, startPoint y: 242, endPoint x: 522, endPoint y: 251, distance: 456.1
click at [537, 248] on textarea "HuFriedyGroup HuFriedyGroup Satin Steel Rubber Dam Clamp - Set of 8" at bounding box center [1033, 253] width 992 height 78
click at [603, 500] on input "number" at bounding box center [1033, 498] width 992 height 42
type input "238.00"
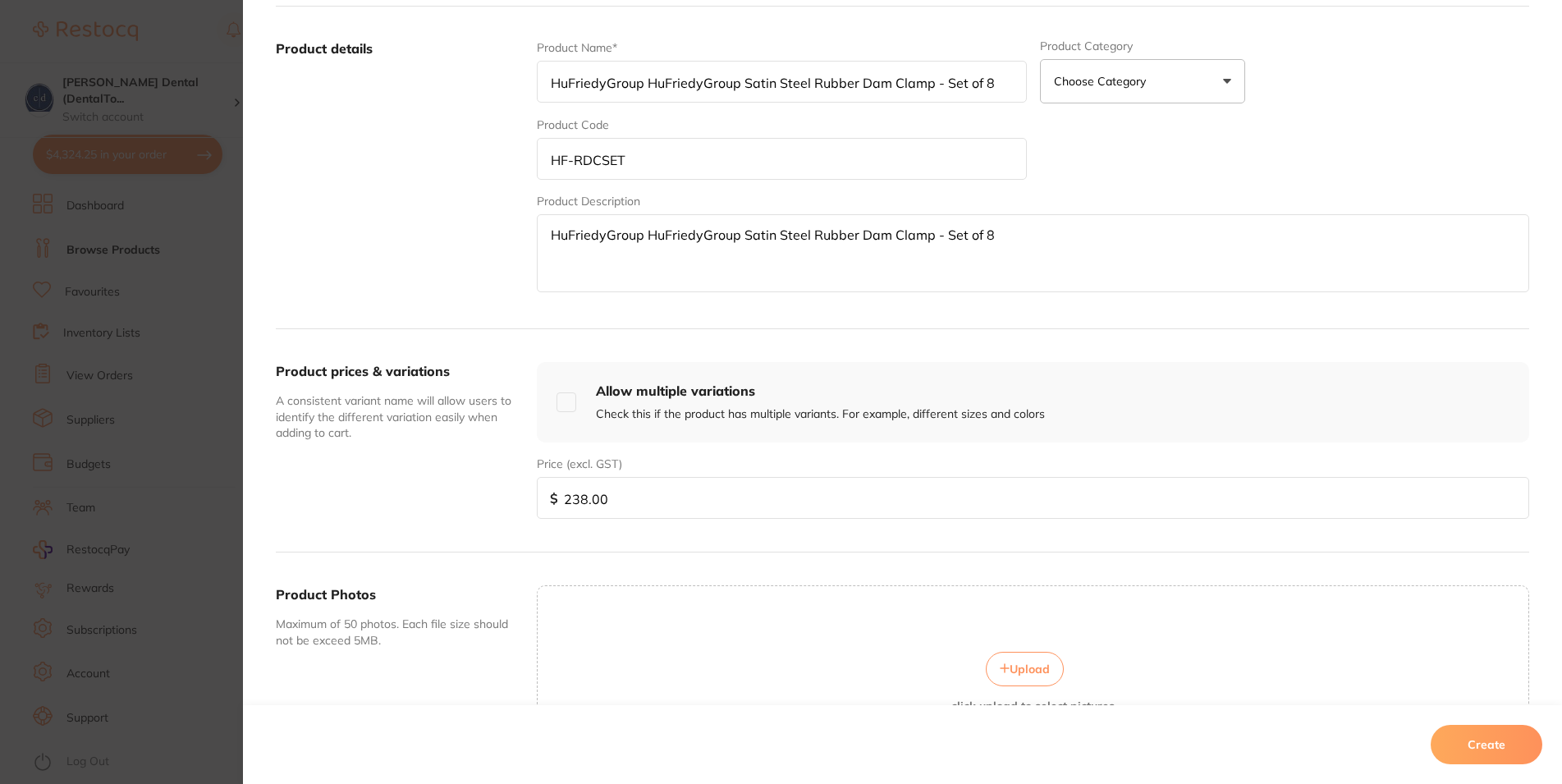
click at [1015, 667] on span "Upload" at bounding box center [1030, 668] width 40 height 15
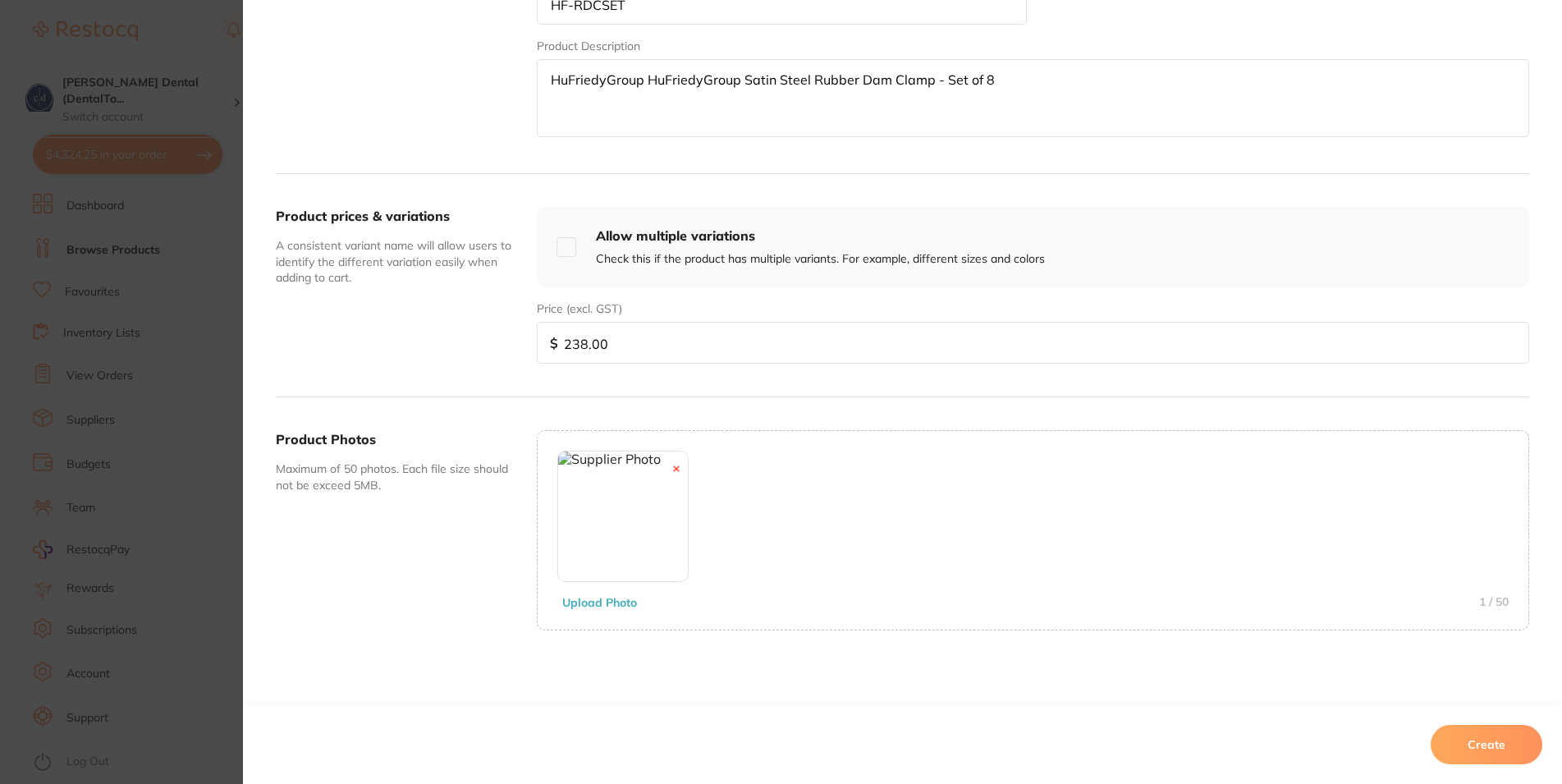
click at [1484, 740] on button "Create" at bounding box center [1487, 745] width 111 height 39
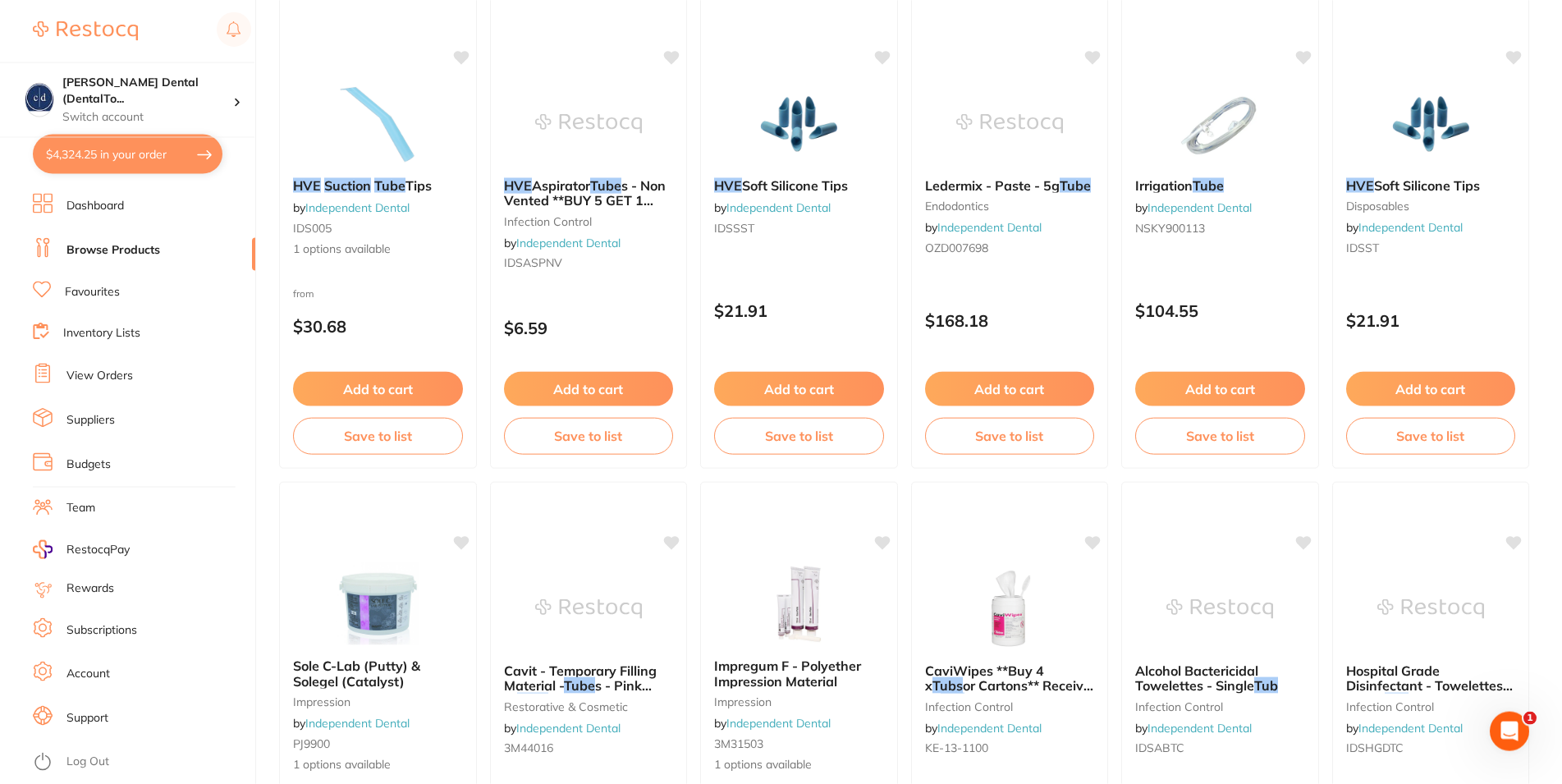
scroll to position [335, 0]
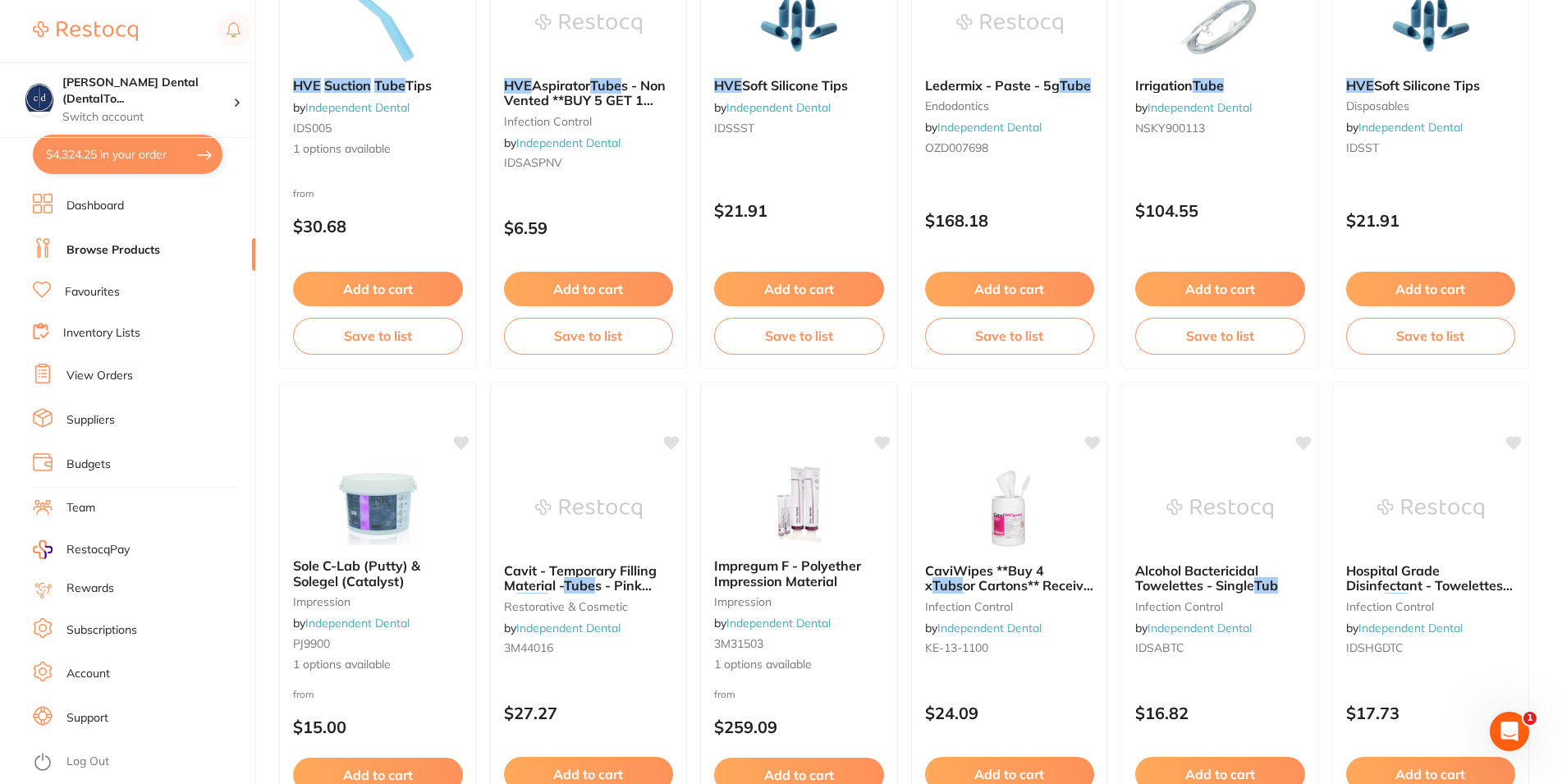
drag, startPoint x: 115, startPoint y: 153, endPoint x: 813, endPoint y: 306, distance: 714.6
click at [115, 151] on button "$4,324.25 in your order" at bounding box center [127, 154] width 189 height 39
checkbox input "true"
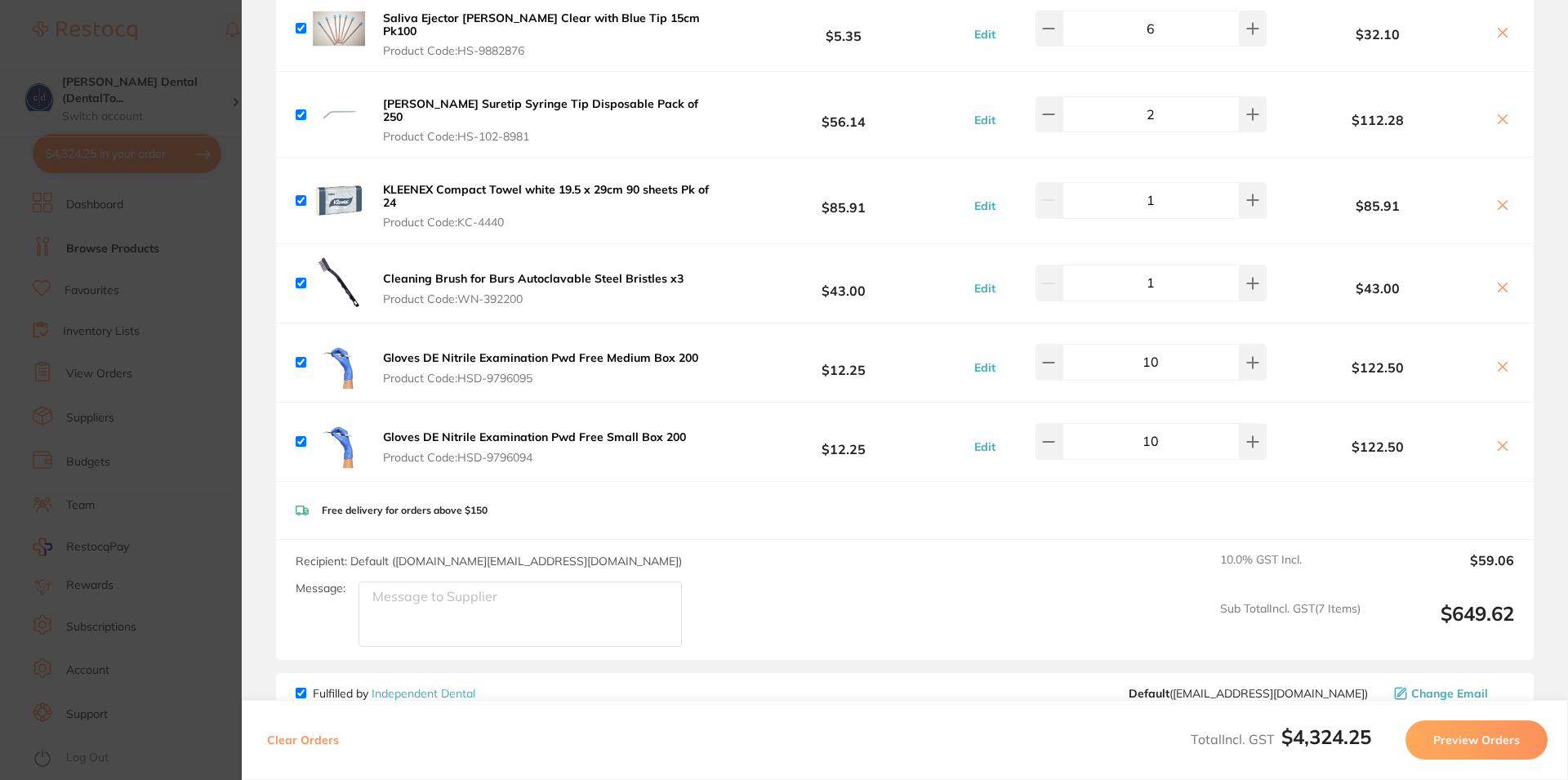
scroll to position [0, 0]
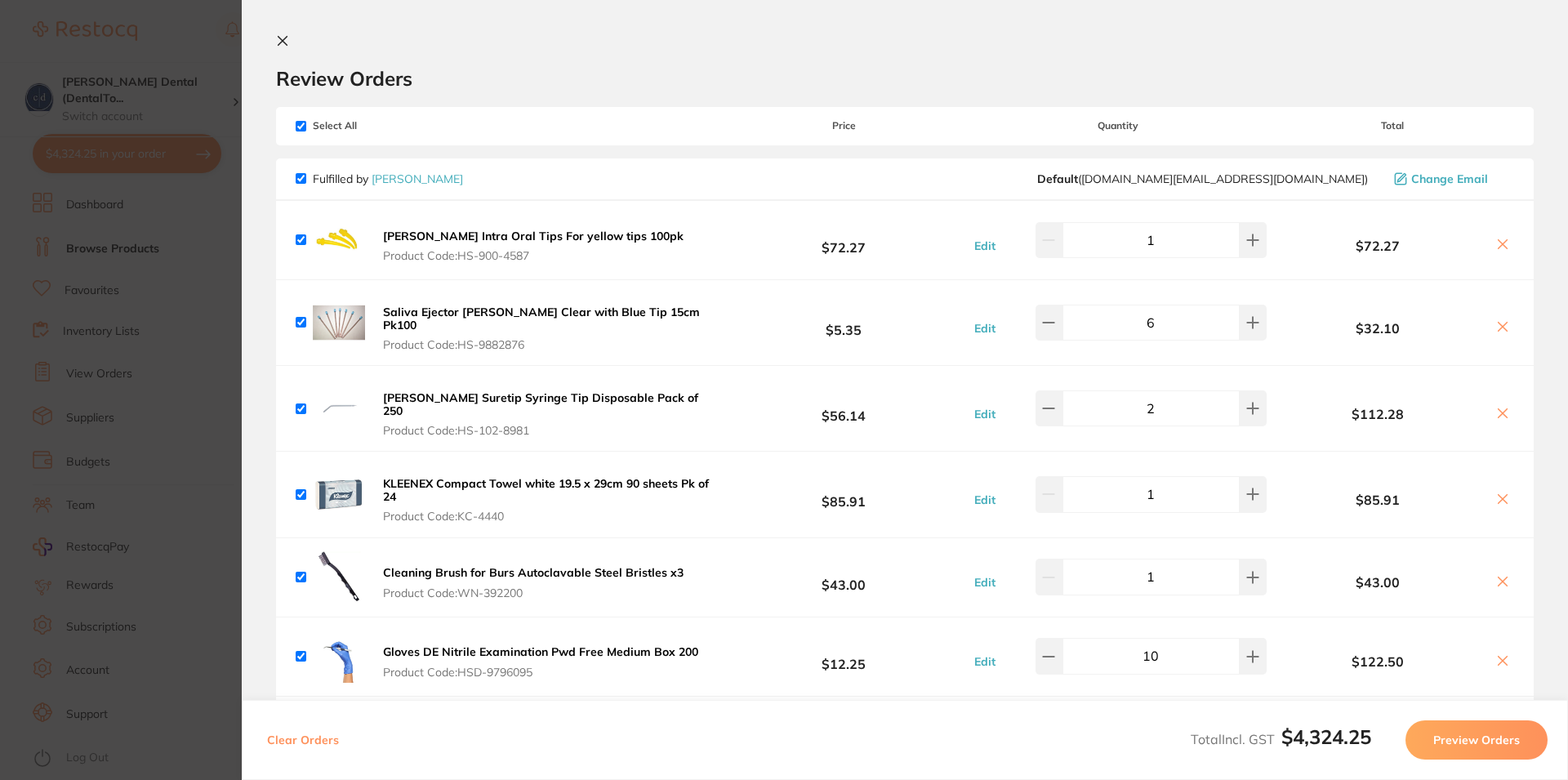
click at [283, 38] on icon at bounding box center [282, 40] width 13 height 13
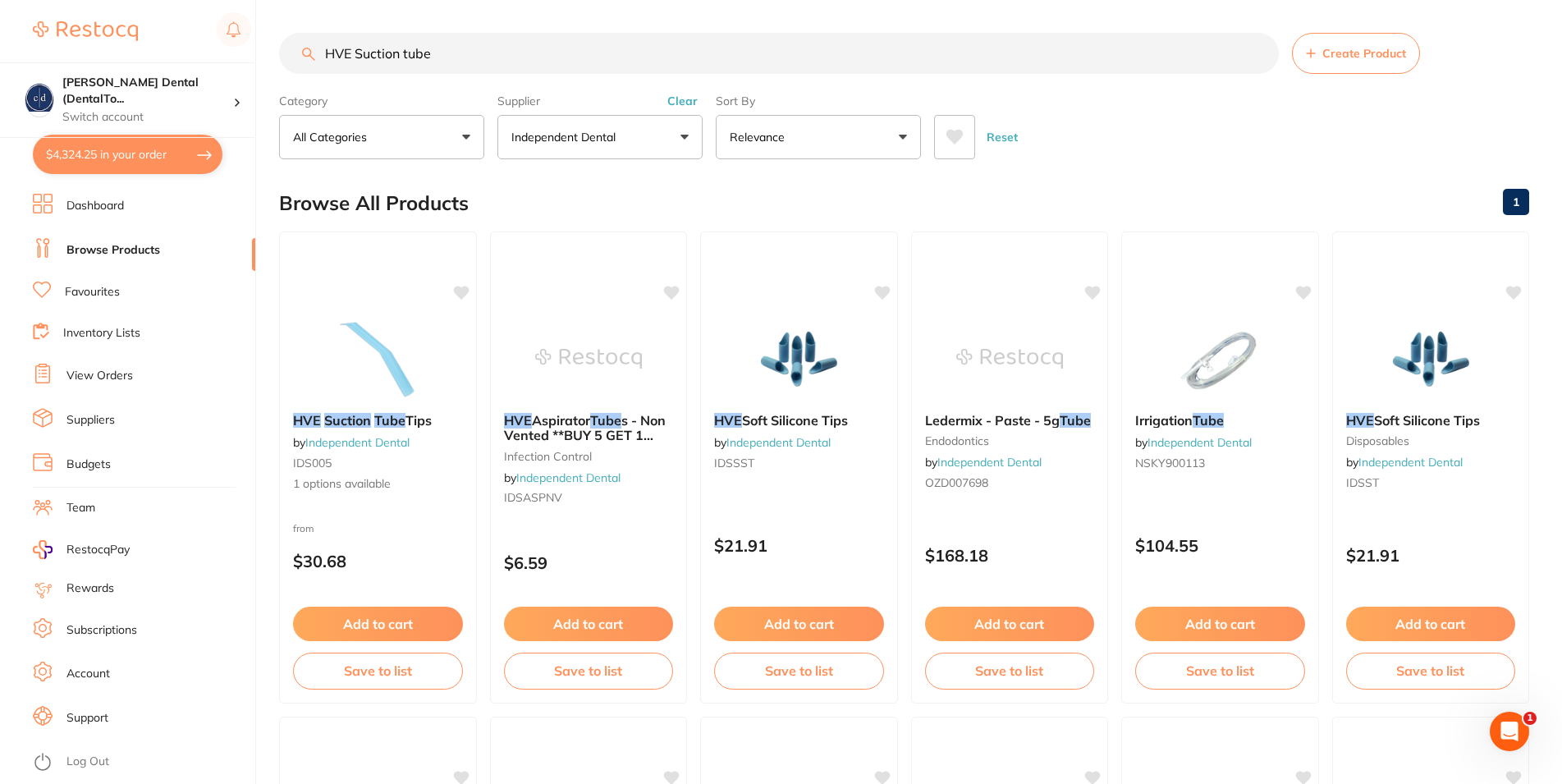
click at [92, 152] on button "$4,324.25 in your order" at bounding box center [127, 154] width 189 height 39
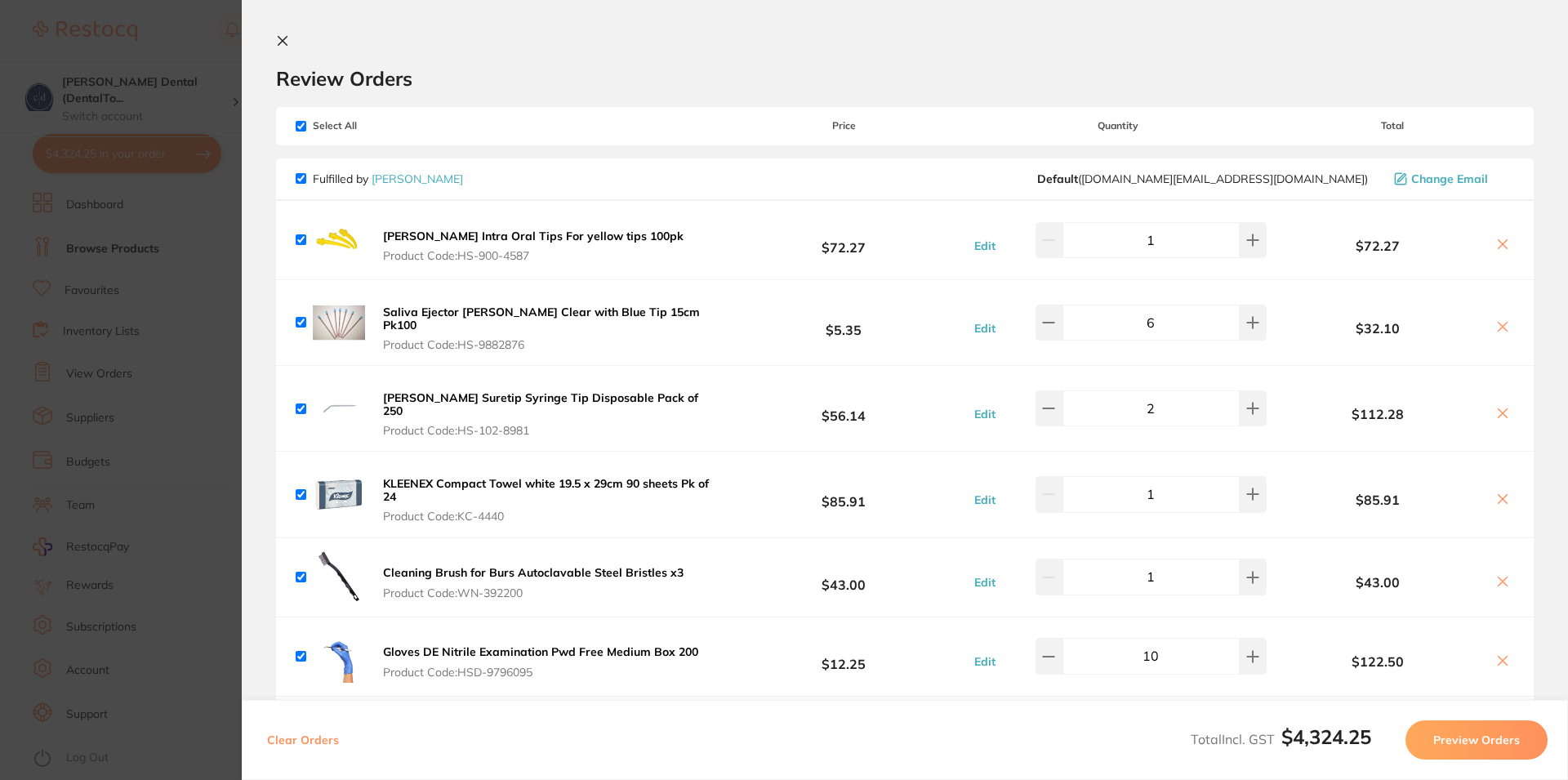
click at [1474, 741] on button "Preview Orders" at bounding box center [1476, 740] width 142 height 39
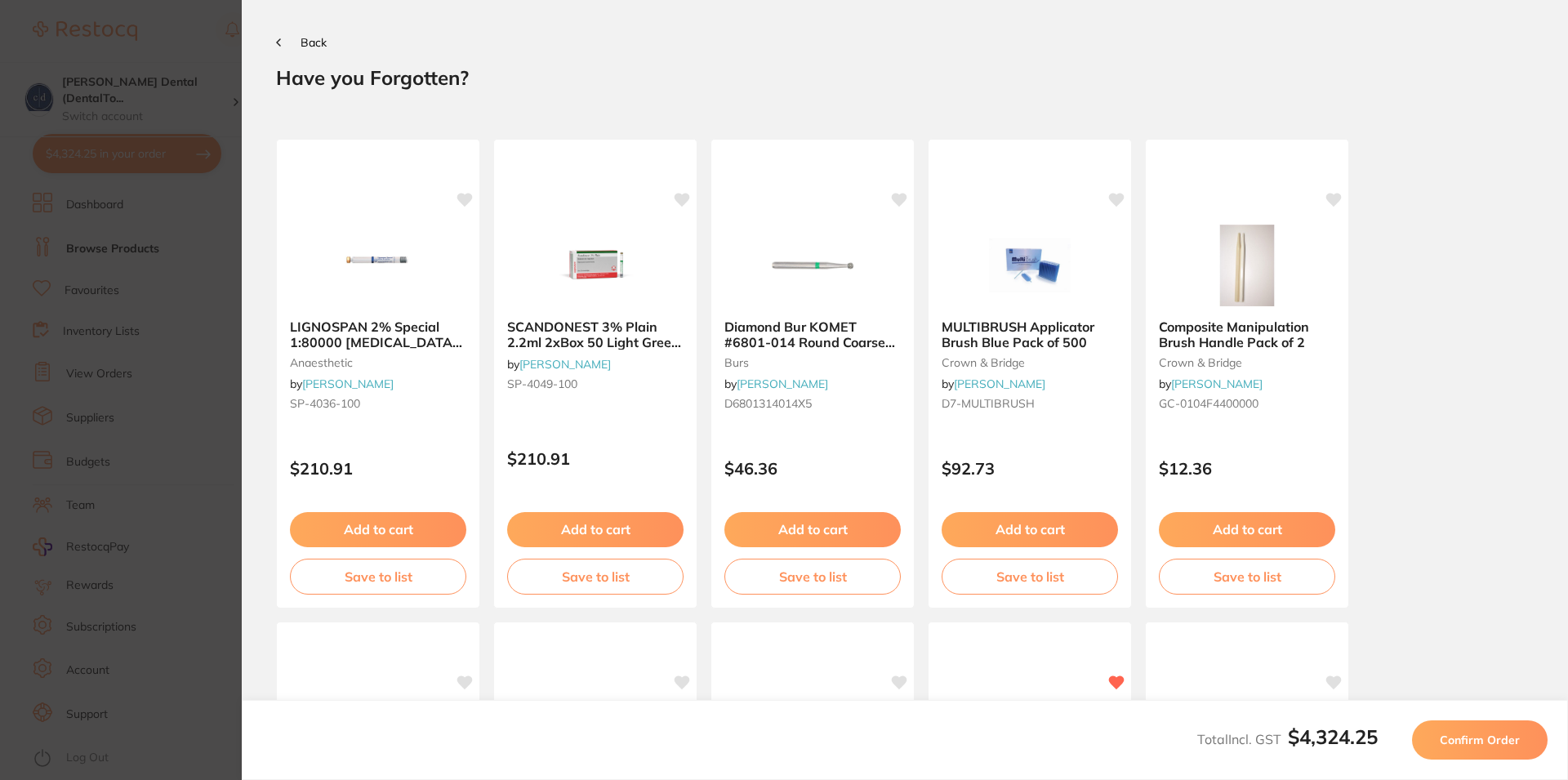
click at [306, 41] on span "Back" at bounding box center [314, 42] width 26 height 14
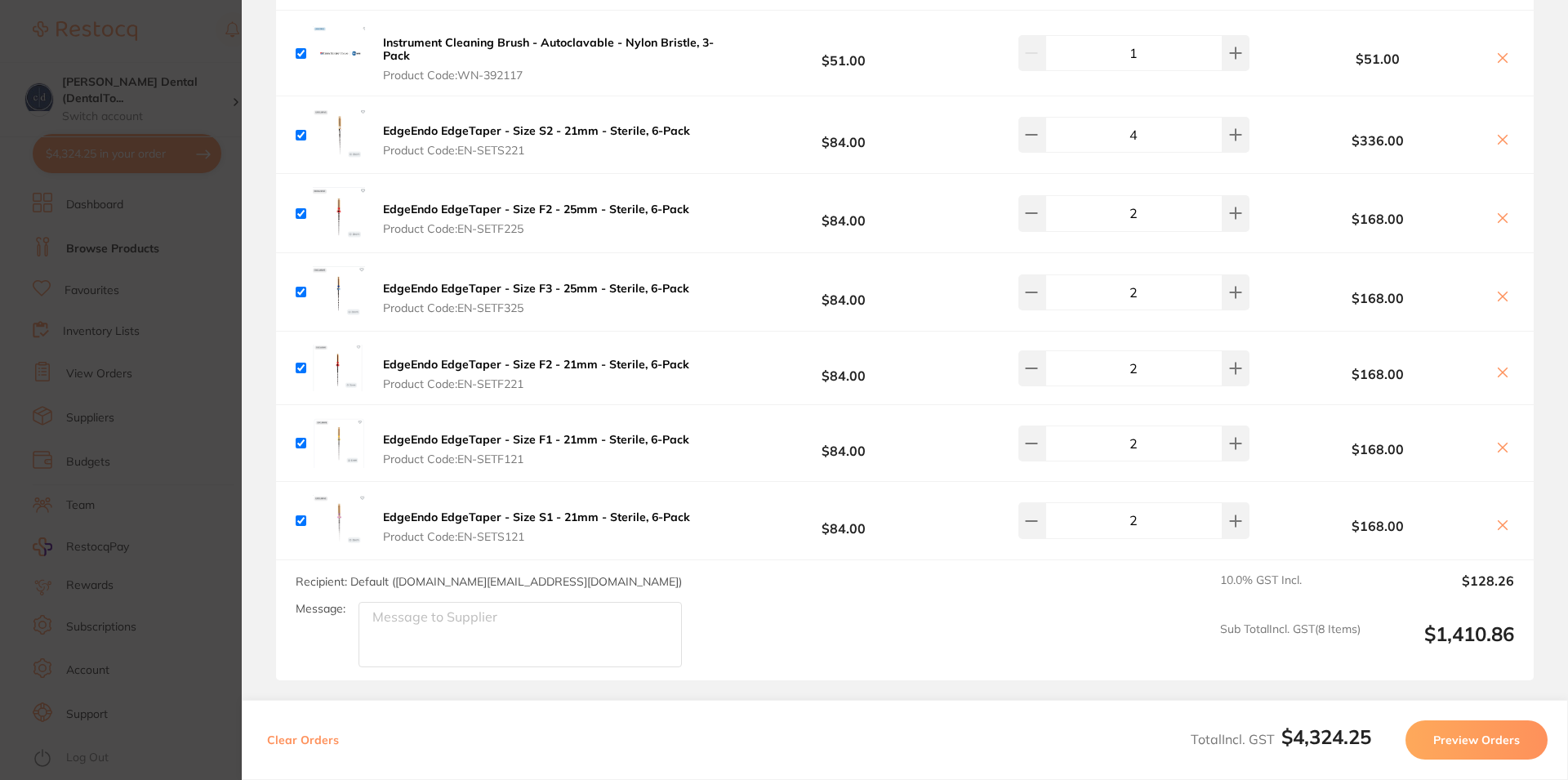
scroll to position [2726, 0]
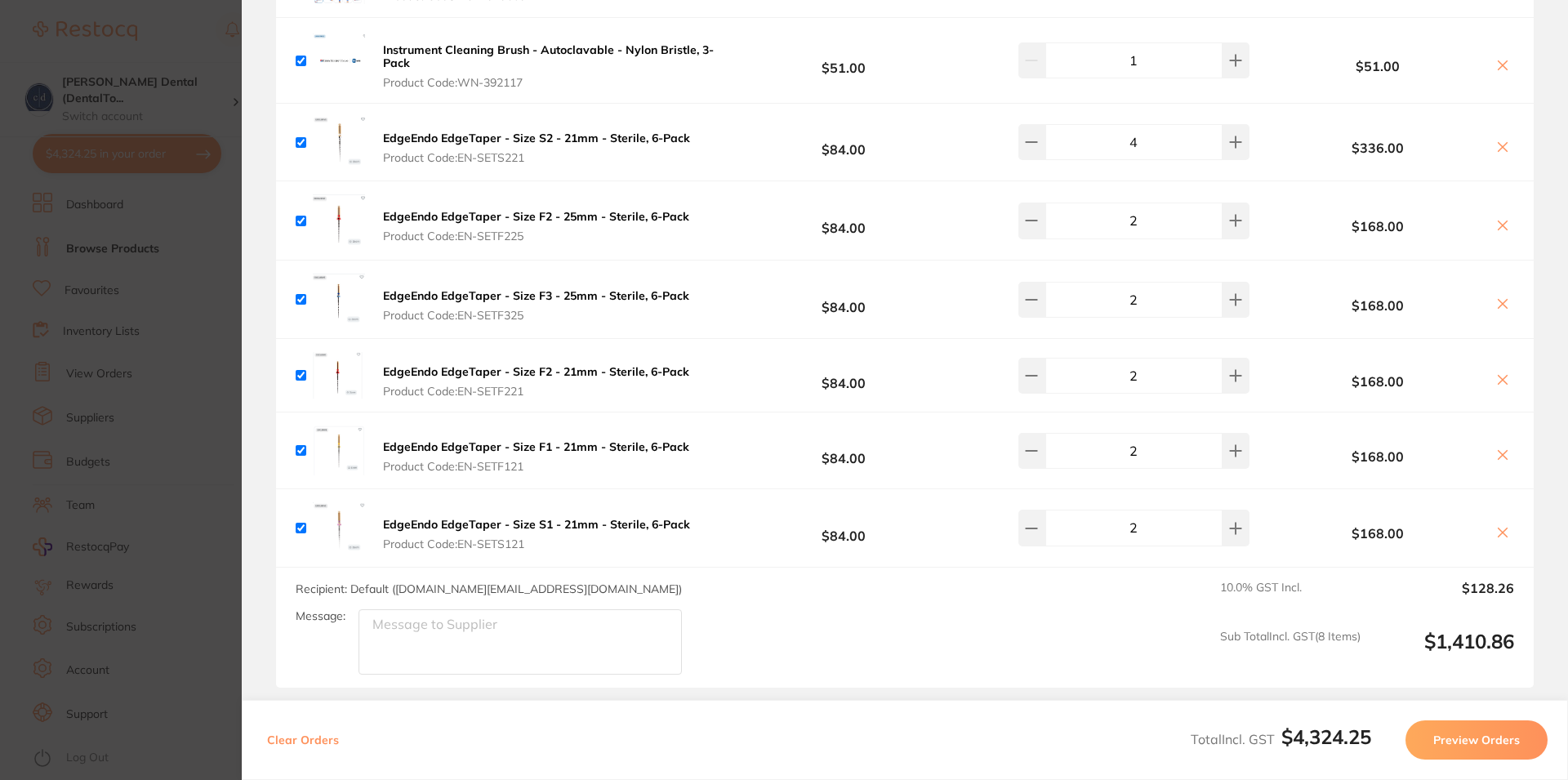
drag, startPoint x: 940, startPoint y: 631, endPoint x: 965, endPoint y: 627, distance: 25.3
click at [943, 632] on div "Recipient: Default ( [DOMAIN_NAME][EMAIL_ADDRESS][DOMAIN_NAME] ) Message: 10.0 …" at bounding box center [905, 627] width 1258 height 120
click at [1460, 735] on button "Preview Orders" at bounding box center [1476, 740] width 142 height 39
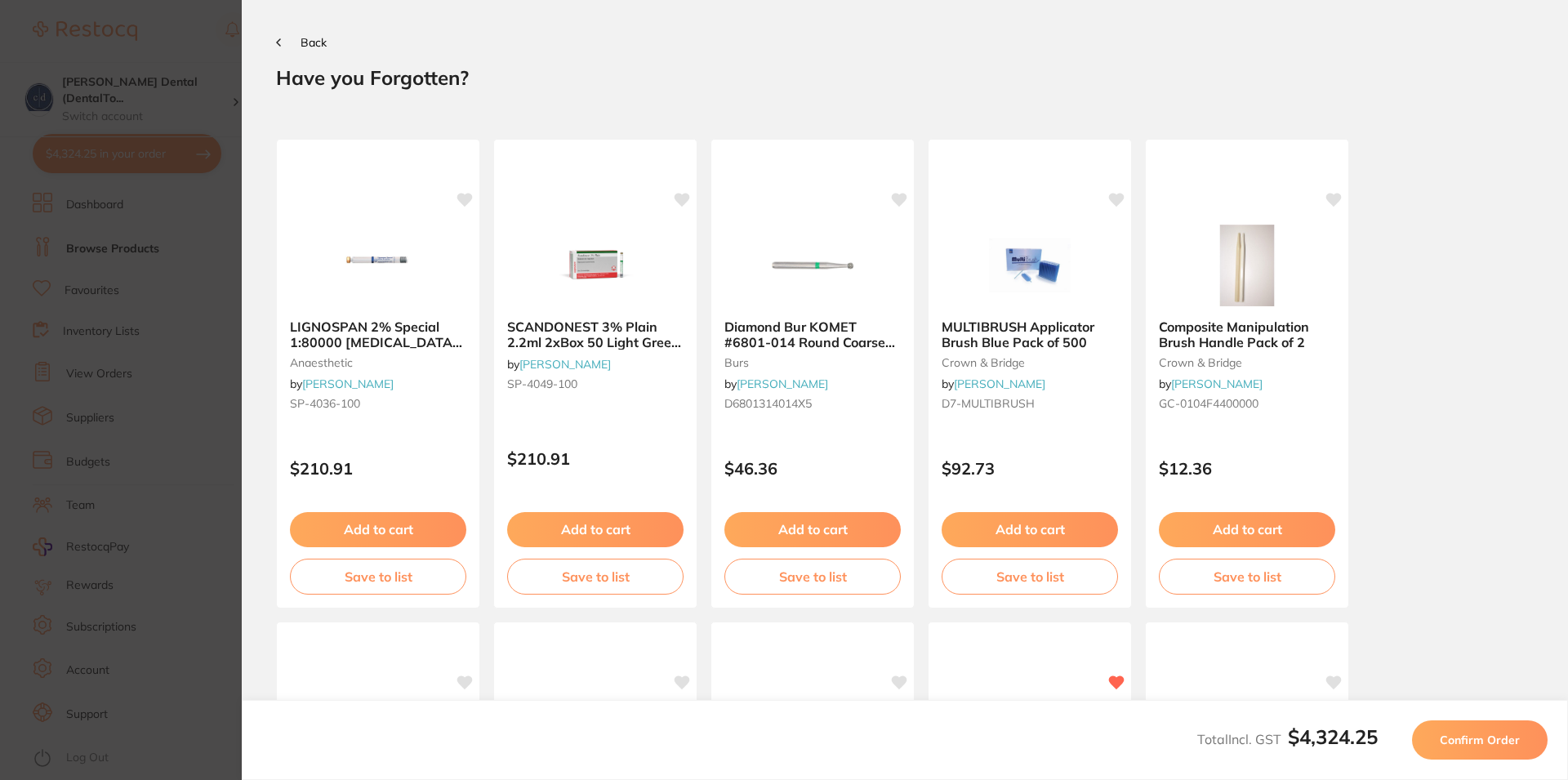
scroll to position [0, 0]
click at [1460, 735] on span "Confirm Order" at bounding box center [1479, 740] width 80 height 14
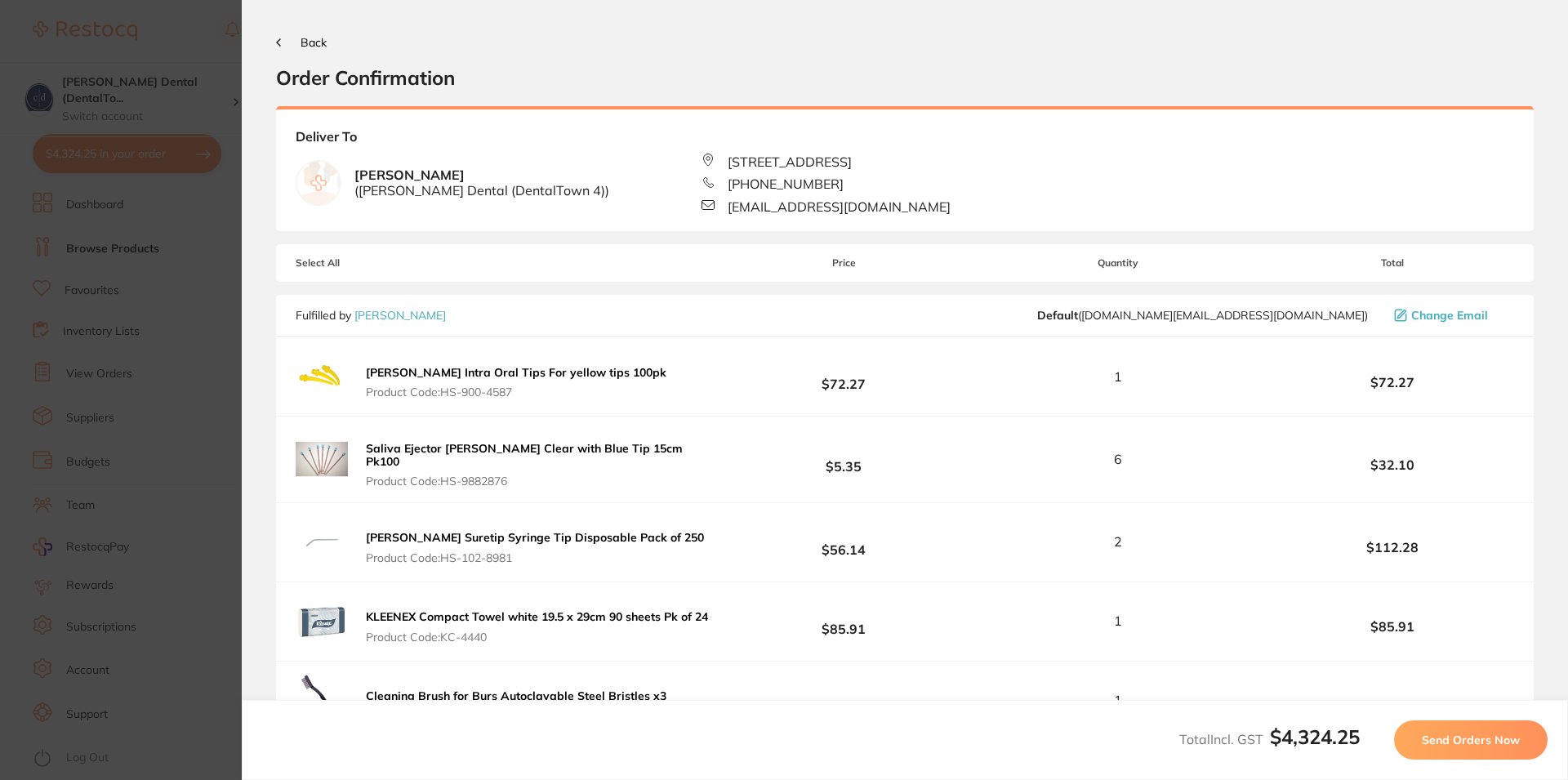
click at [1451, 742] on span "Send Orders Now" at bounding box center [1470, 740] width 98 height 14
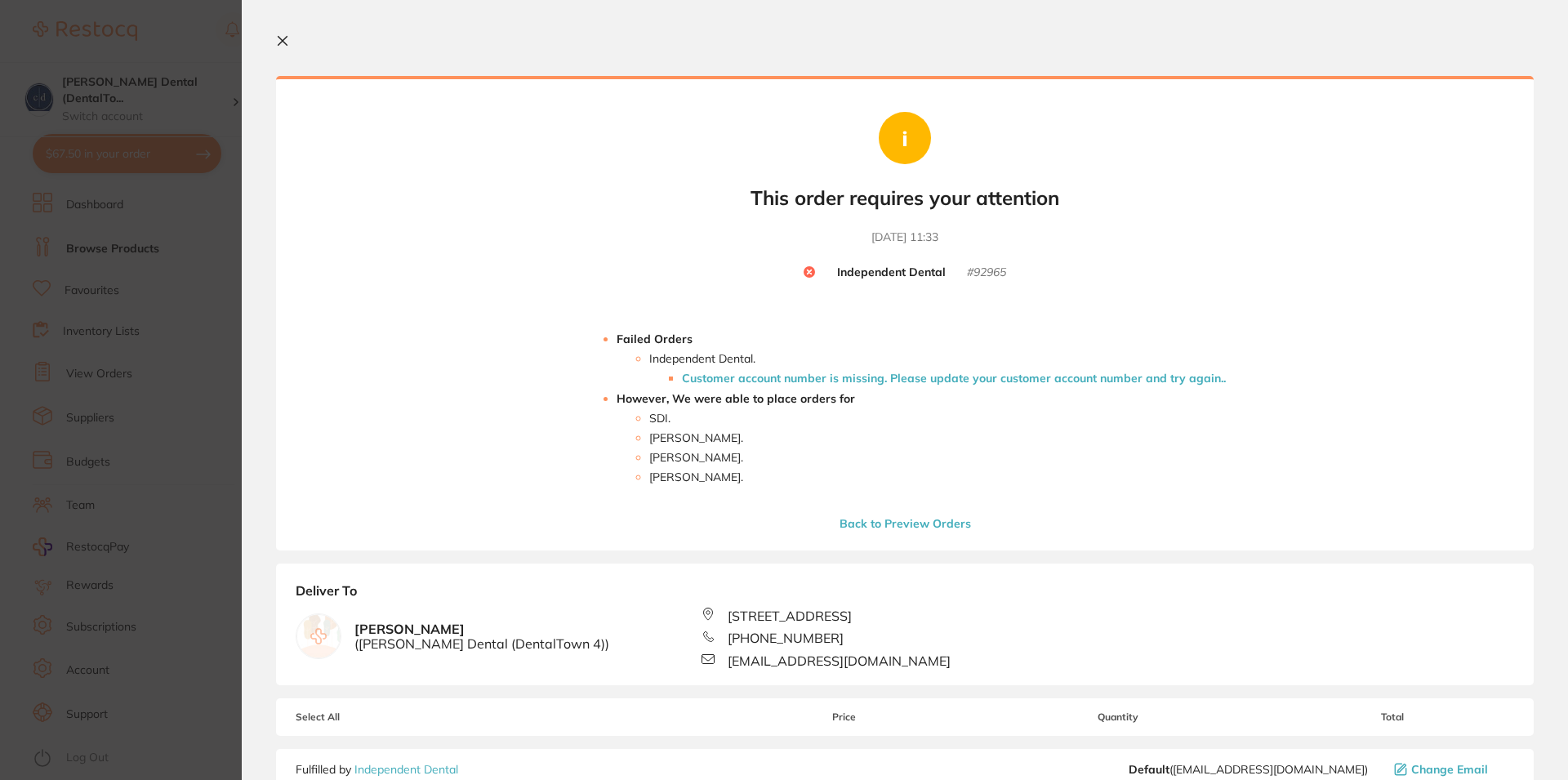
click at [895, 522] on button "Back to Preview Orders" at bounding box center [905, 523] width 141 height 14
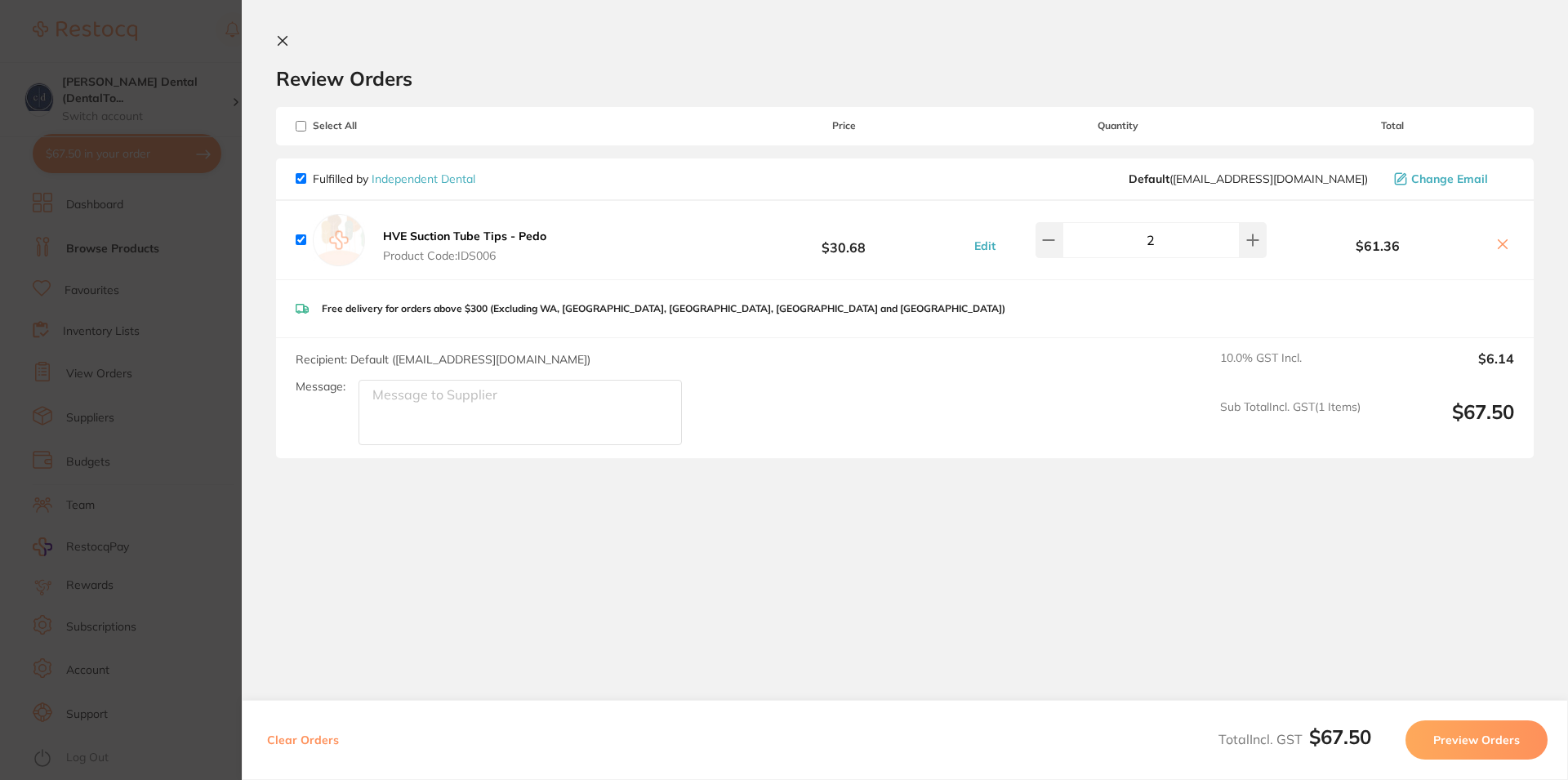
click at [601, 413] on textarea "Message:" at bounding box center [520, 413] width 323 height 66
